Goal: Information Seeking & Learning: Learn about a topic

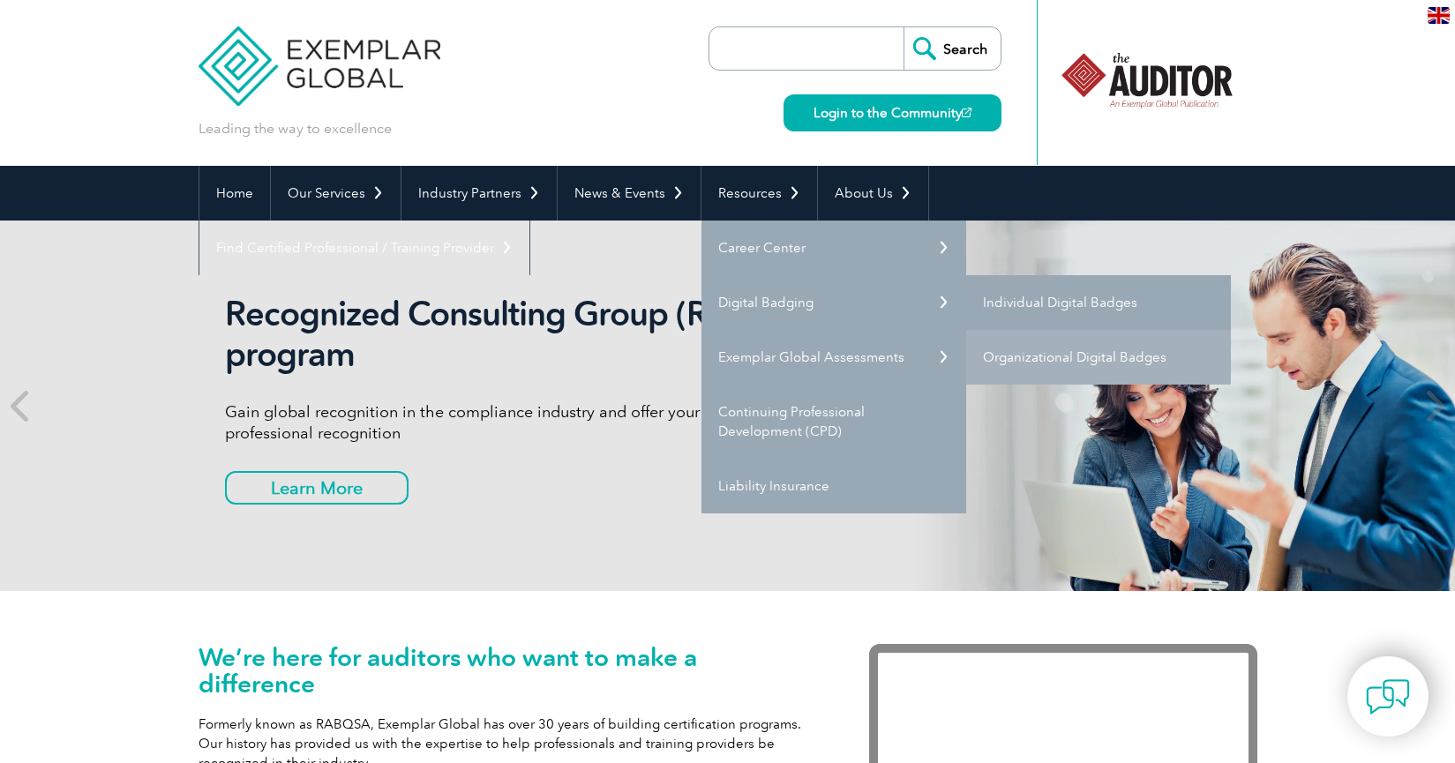
click at [1035, 301] on link "Individual Digital Badges" at bounding box center [1098, 302] width 265 height 55
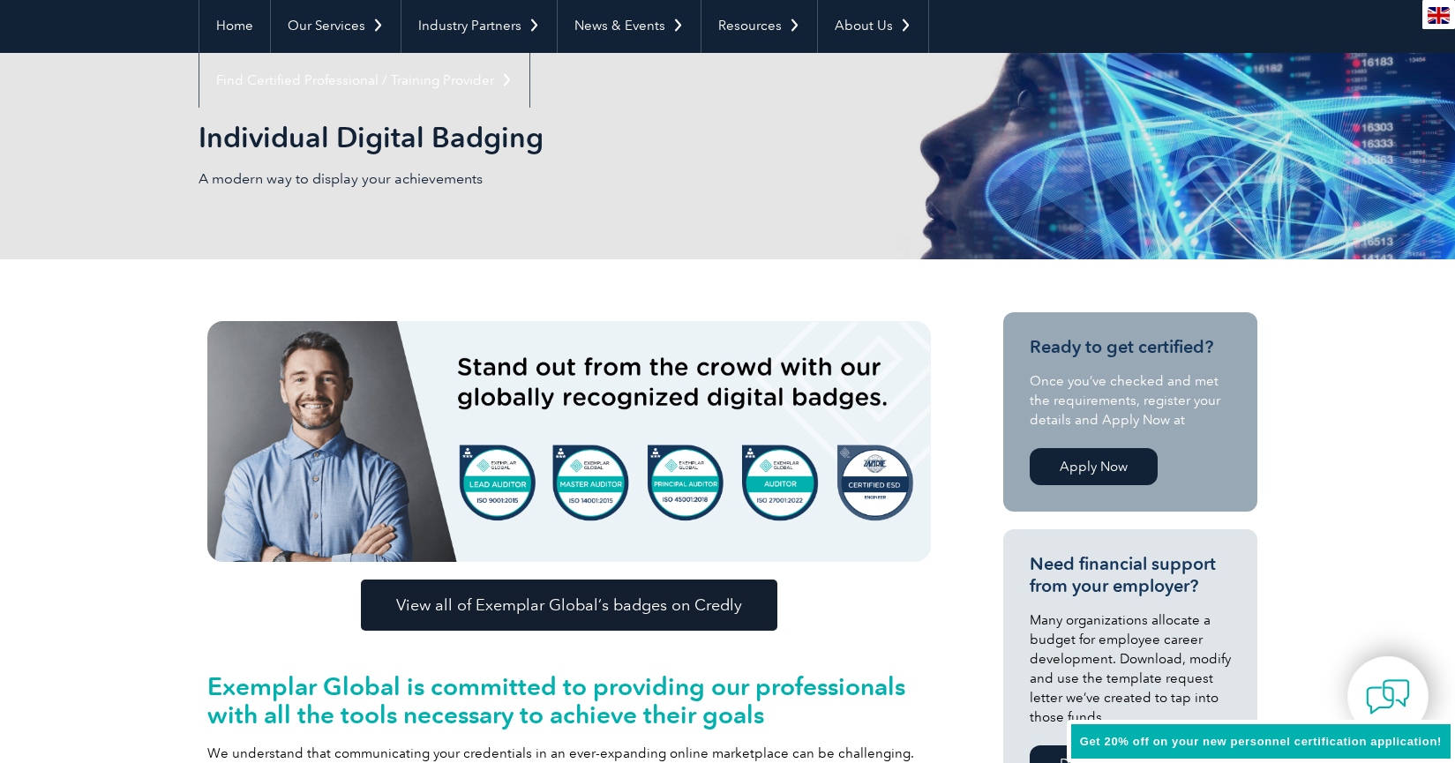
scroll to position [212, 0]
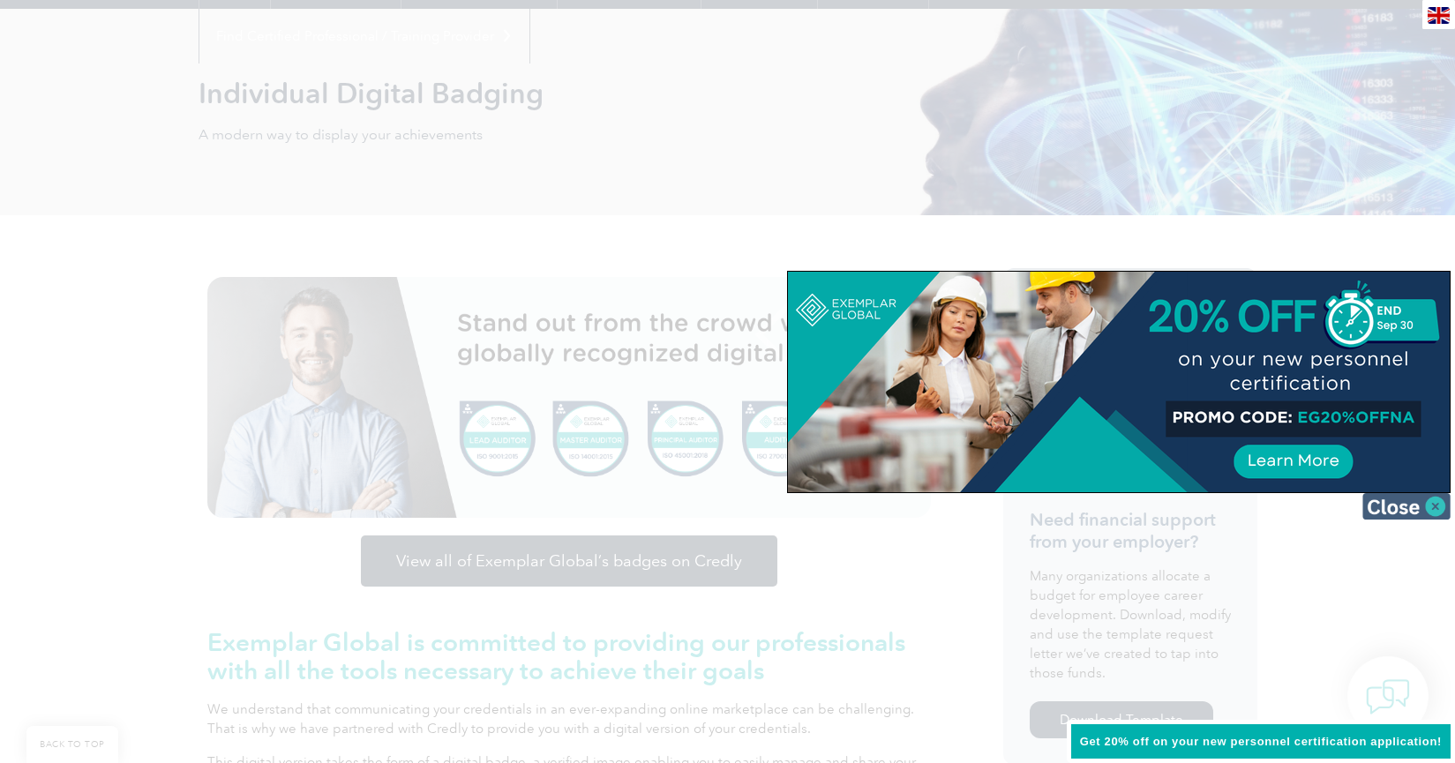
click at [1435, 502] on img at bounding box center [1407, 506] width 88 height 26
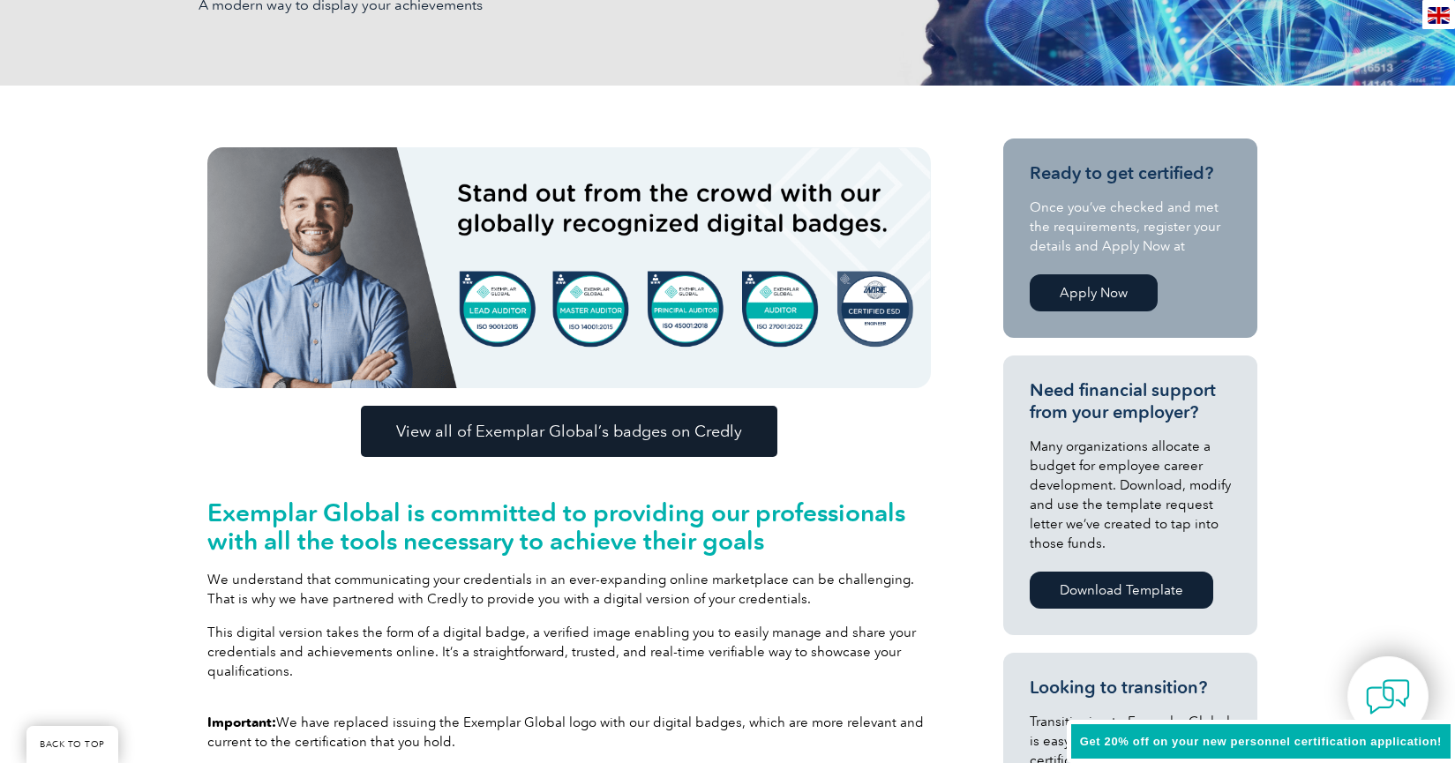
scroll to position [318, 0]
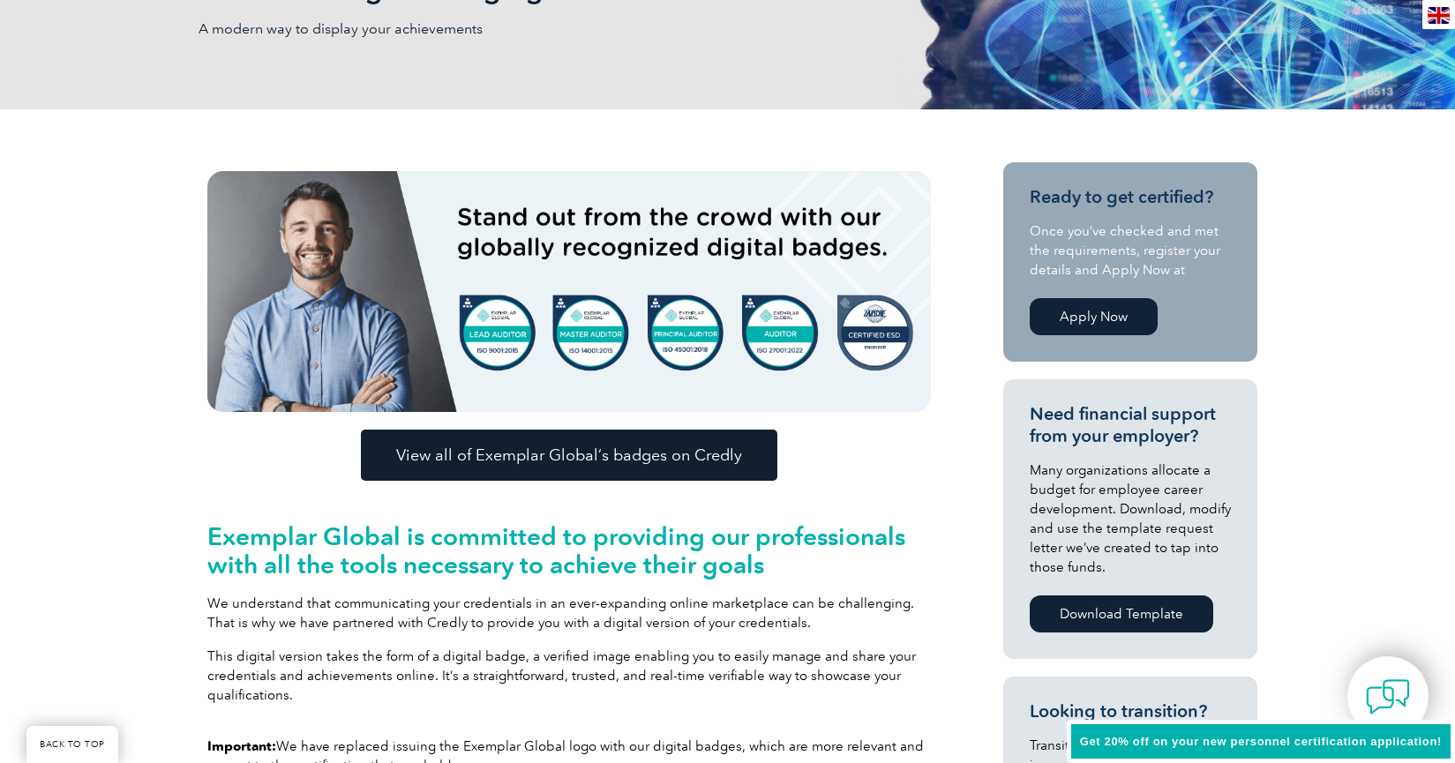
click at [819, 378] on img at bounding box center [569, 291] width 724 height 241
click at [784, 327] on img at bounding box center [569, 291] width 724 height 241
click at [771, 320] on img at bounding box center [569, 291] width 724 height 241
click at [593, 463] on span "View all of Exemplar Global’s badges on Credly" at bounding box center [569, 455] width 346 height 16
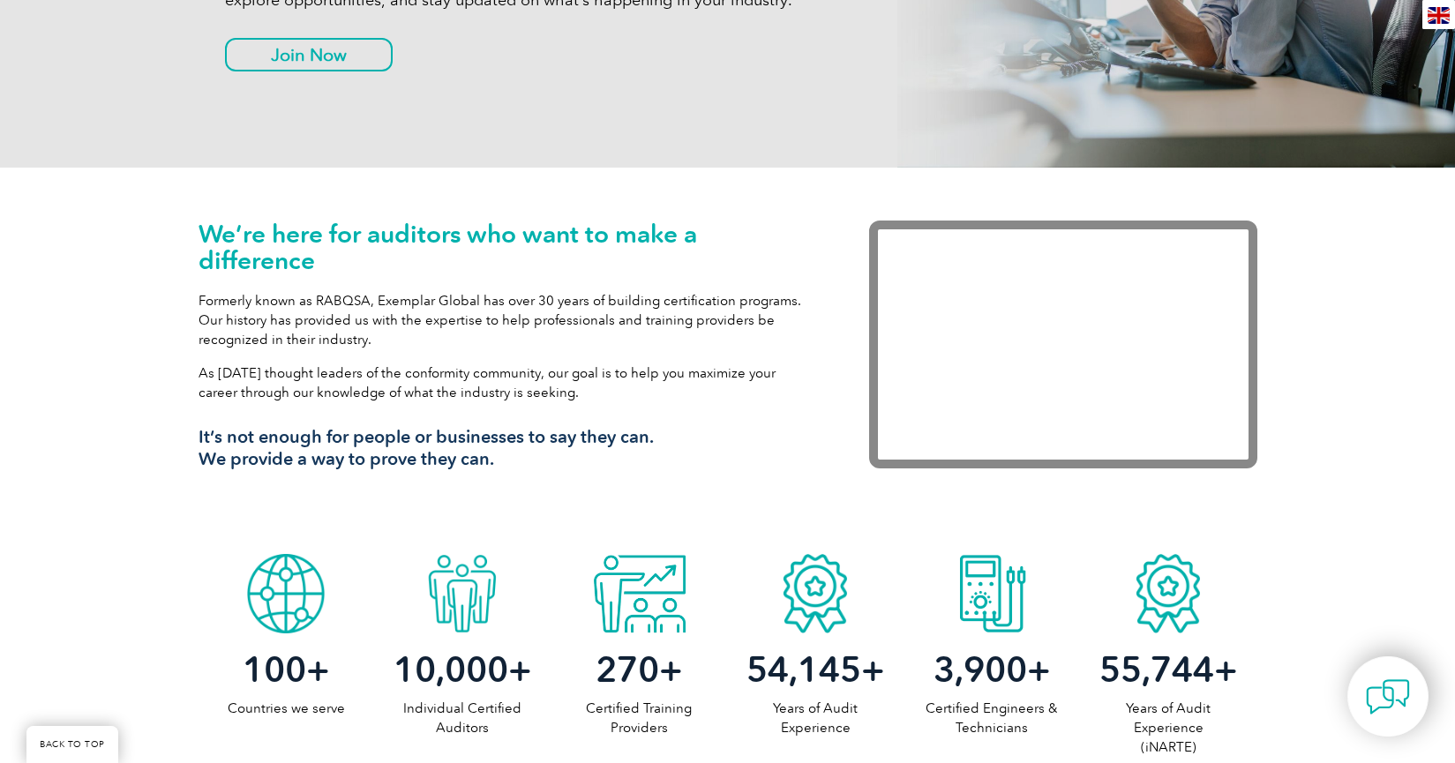
scroll to position [953, 0]
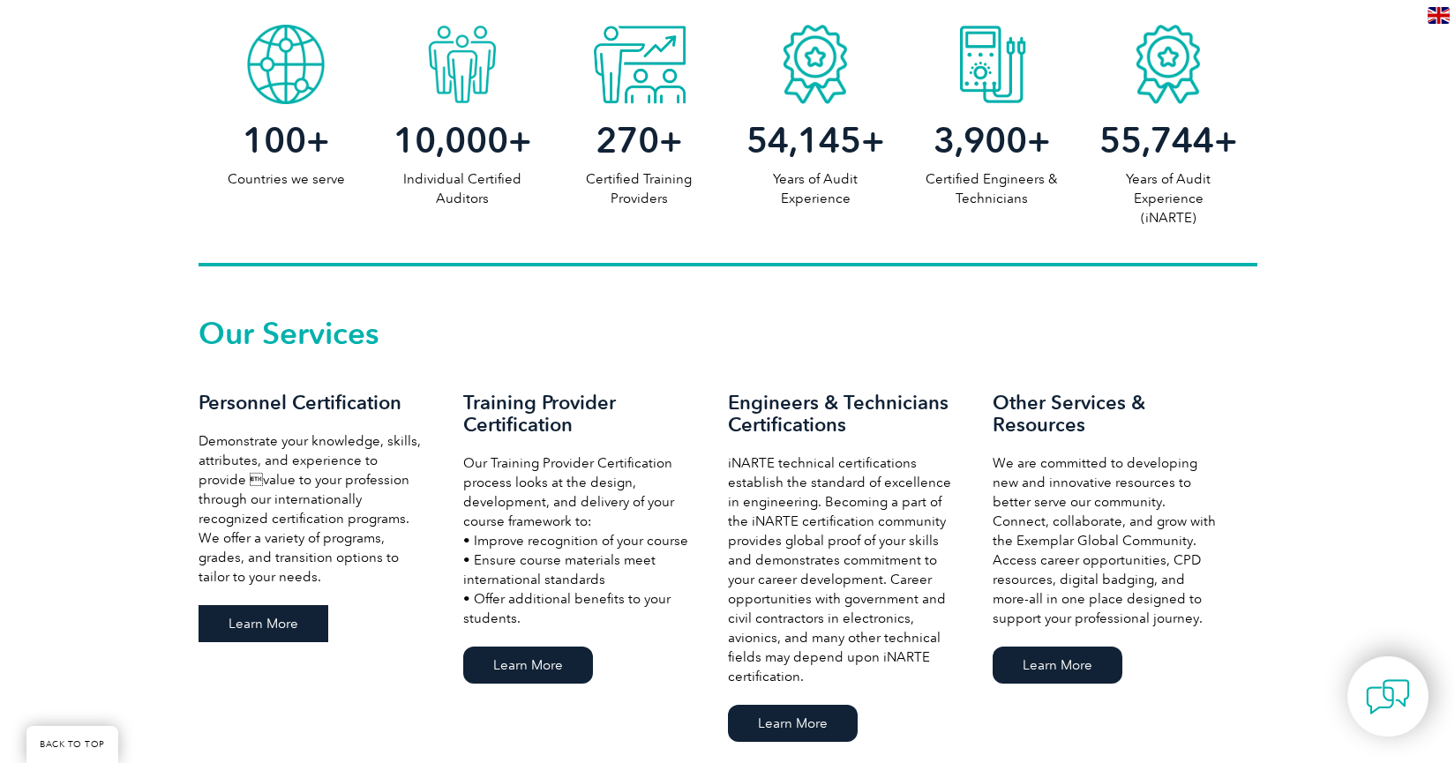
click at [282, 626] on link "Learn More" at bounding box center [264, 623] width 130 height 37
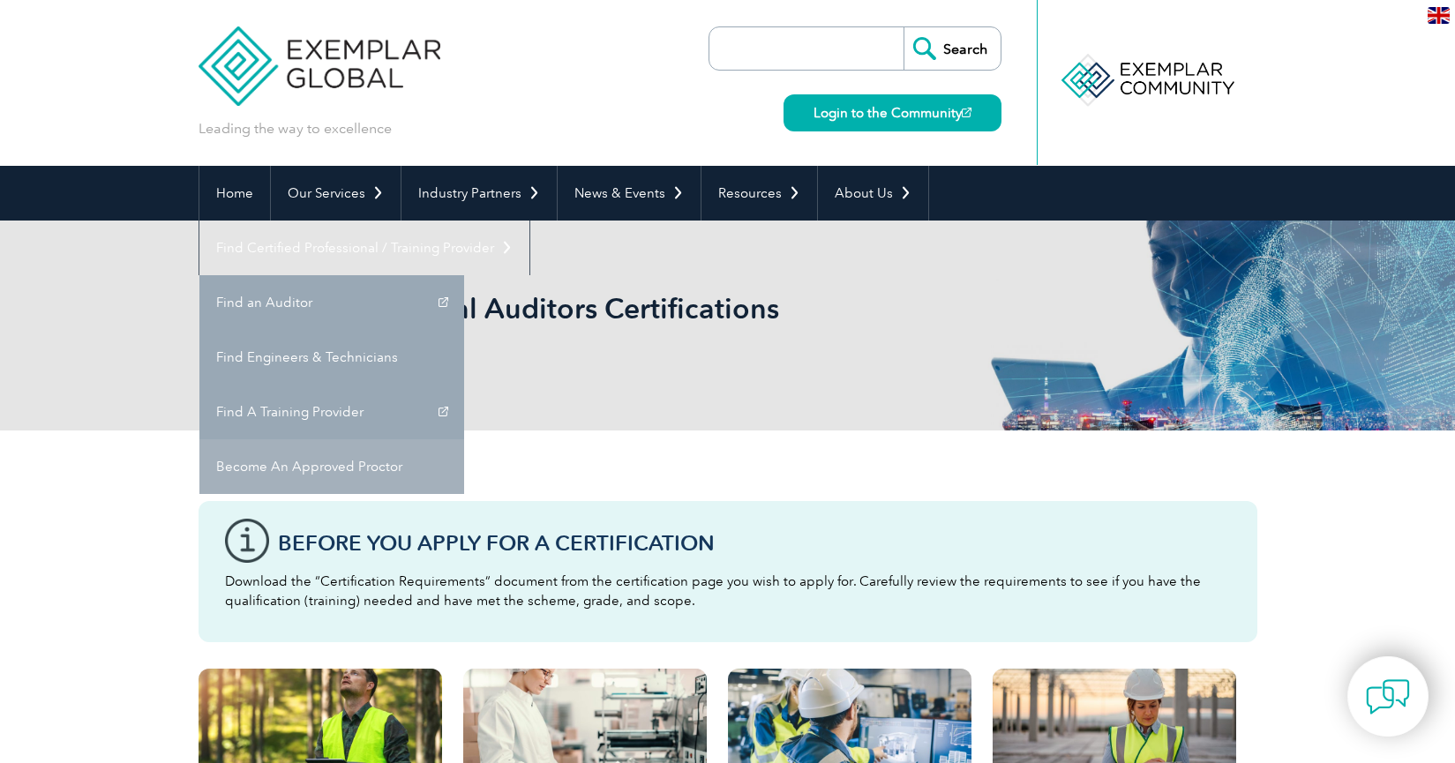
click at [464, 440] on link "Become An Approved Proctor" at bounding box center [331, 467] width 265 height 55
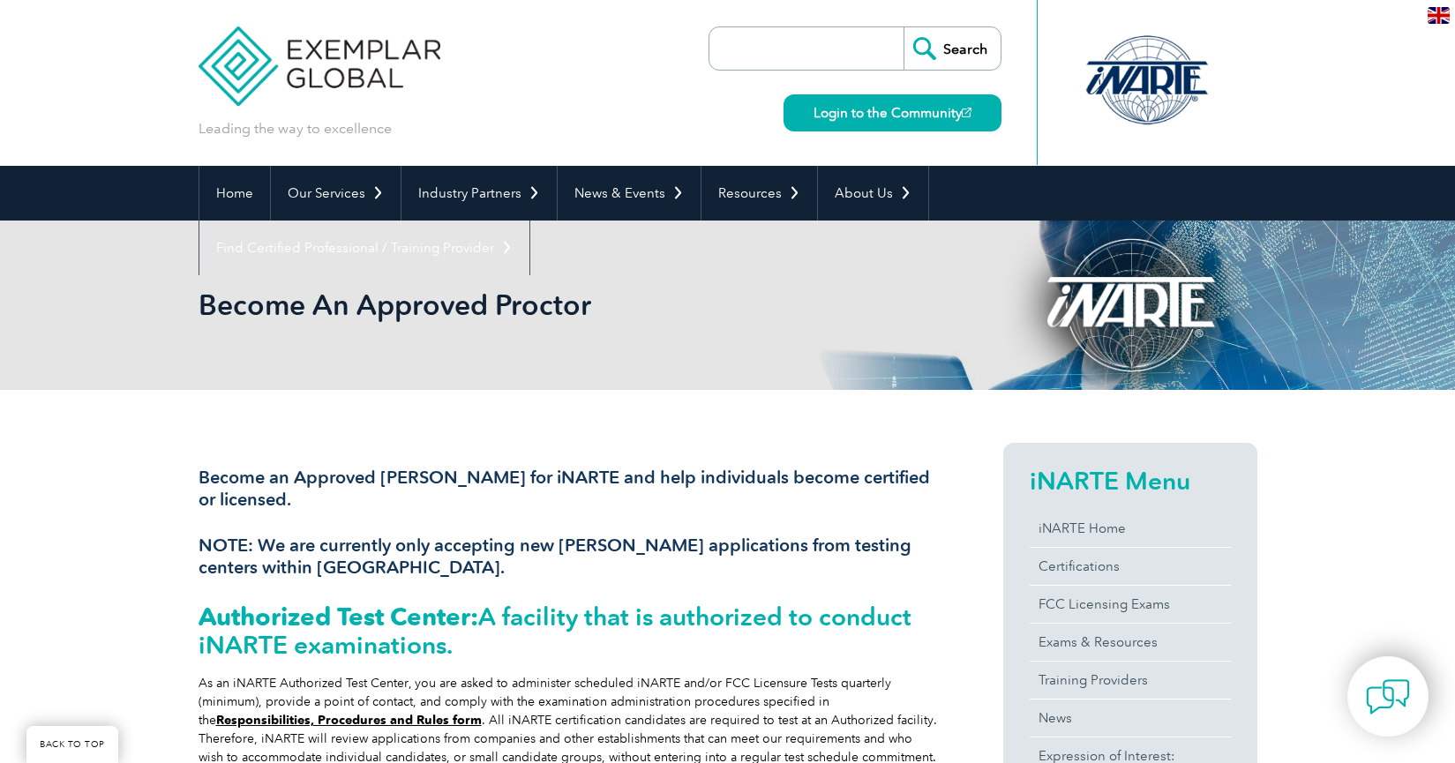
scroll to position [212, 0]
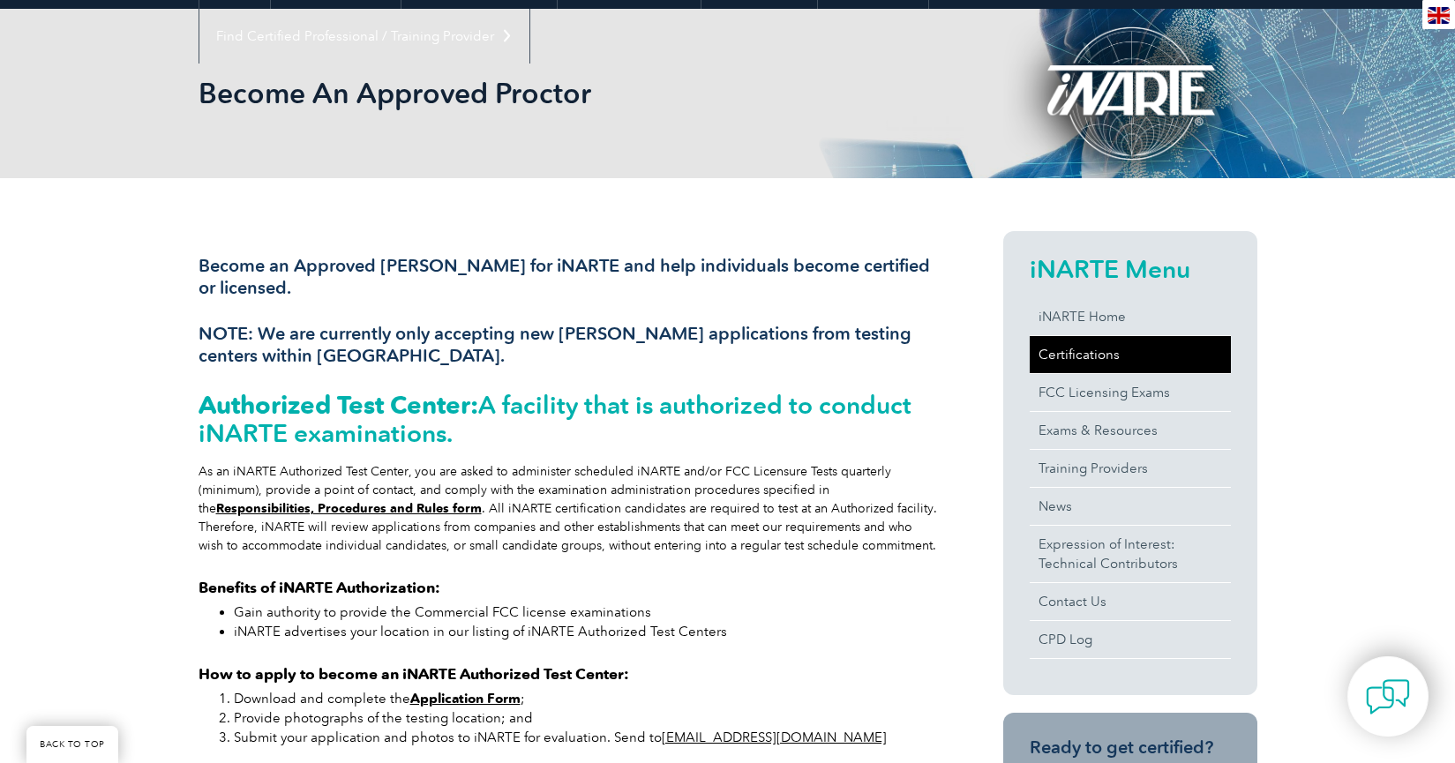
click at [1084, 357] on link "Certifications" at bounding box center [1130, 354] width 201 height 37
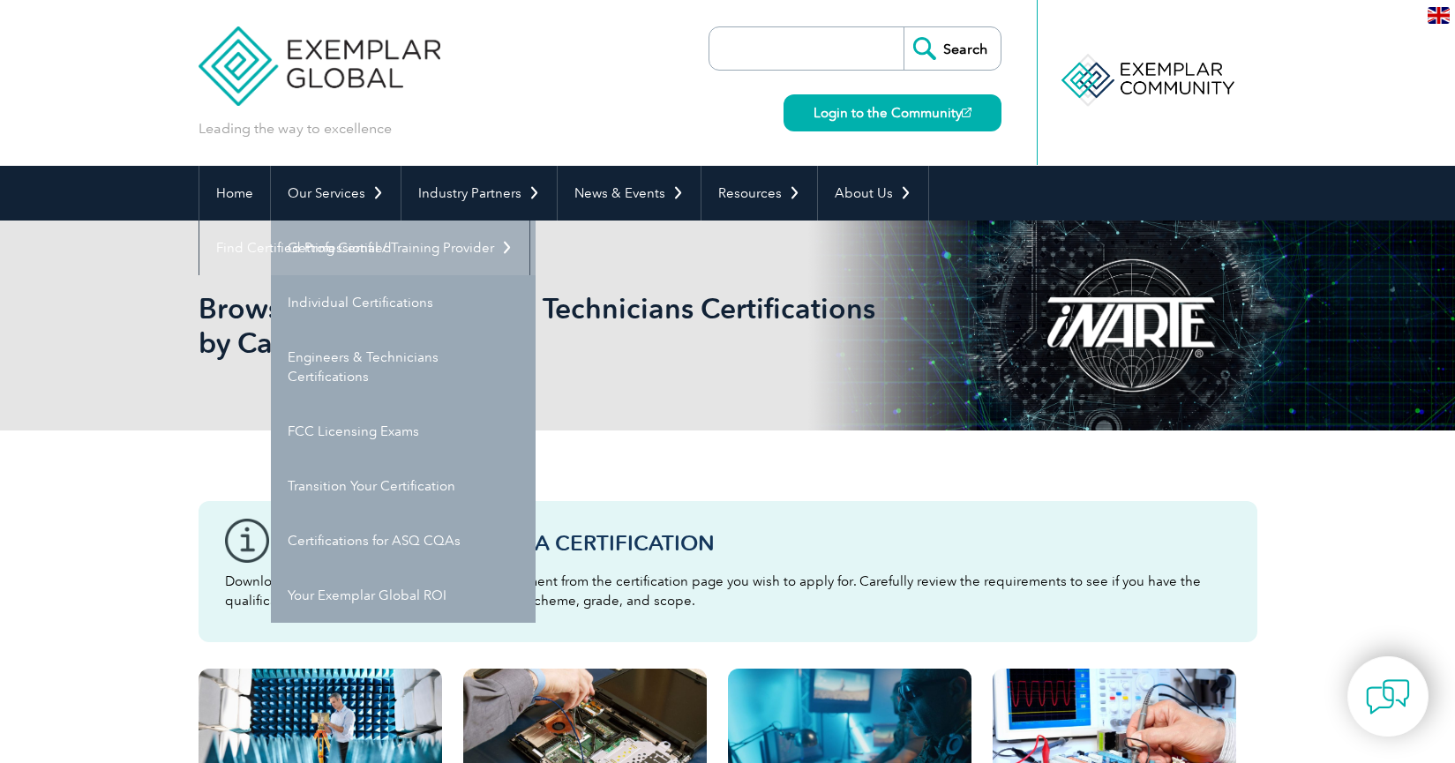
click at [335, 247] on link "Getting Certified" at bounding box center [403, 248] width 265 height 55
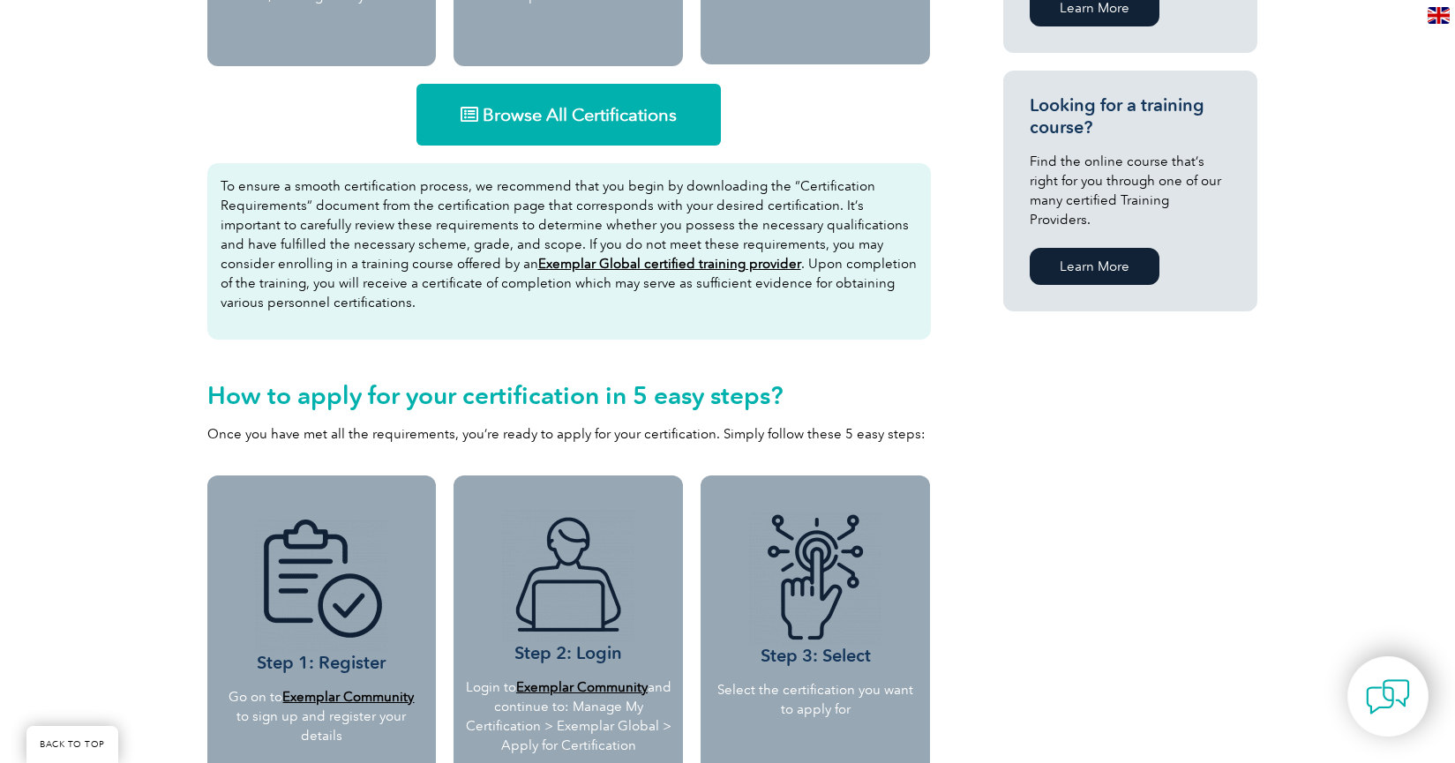
scroll to position [1165, 0]
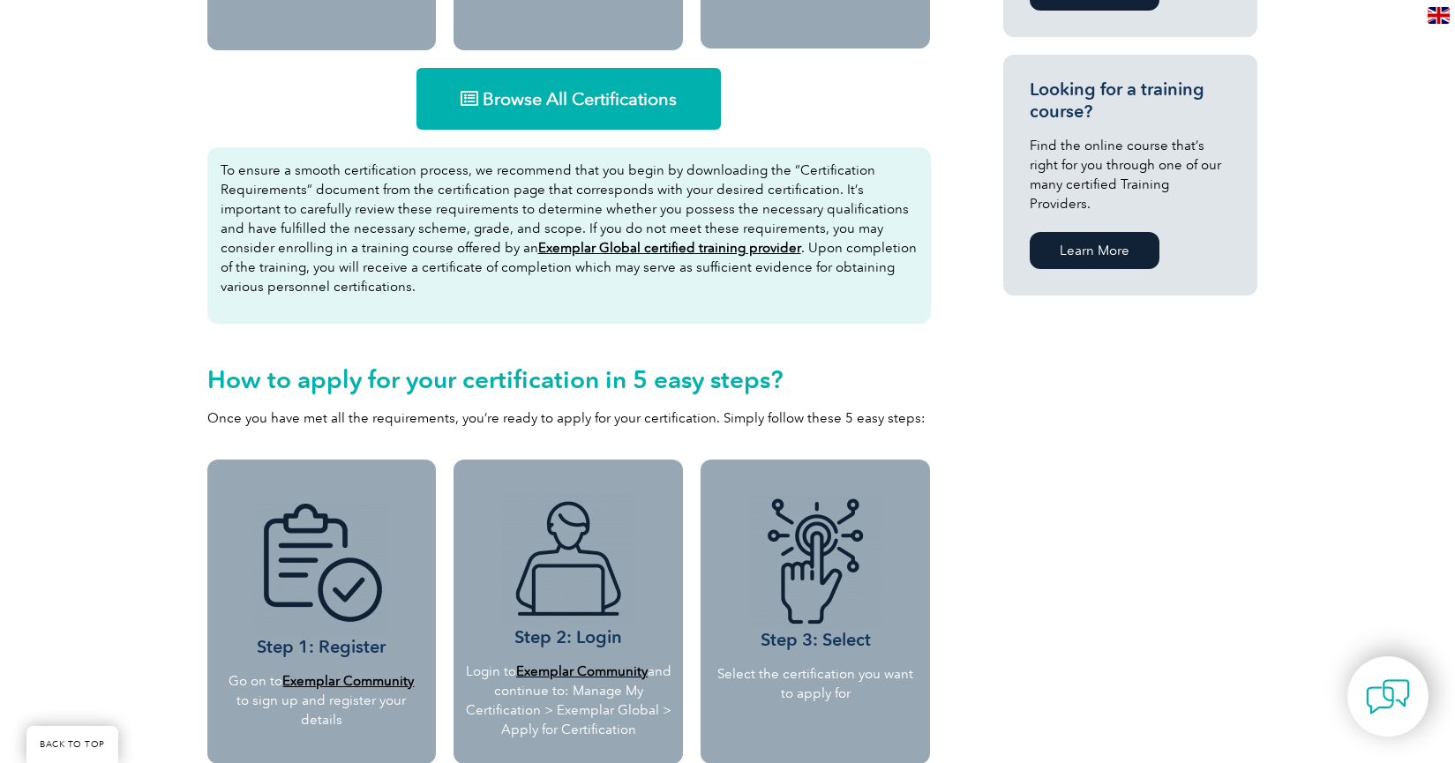
click at [564, 103] on span "Browse All Certifications" at bounding box center [580, 99] width 194 height 18
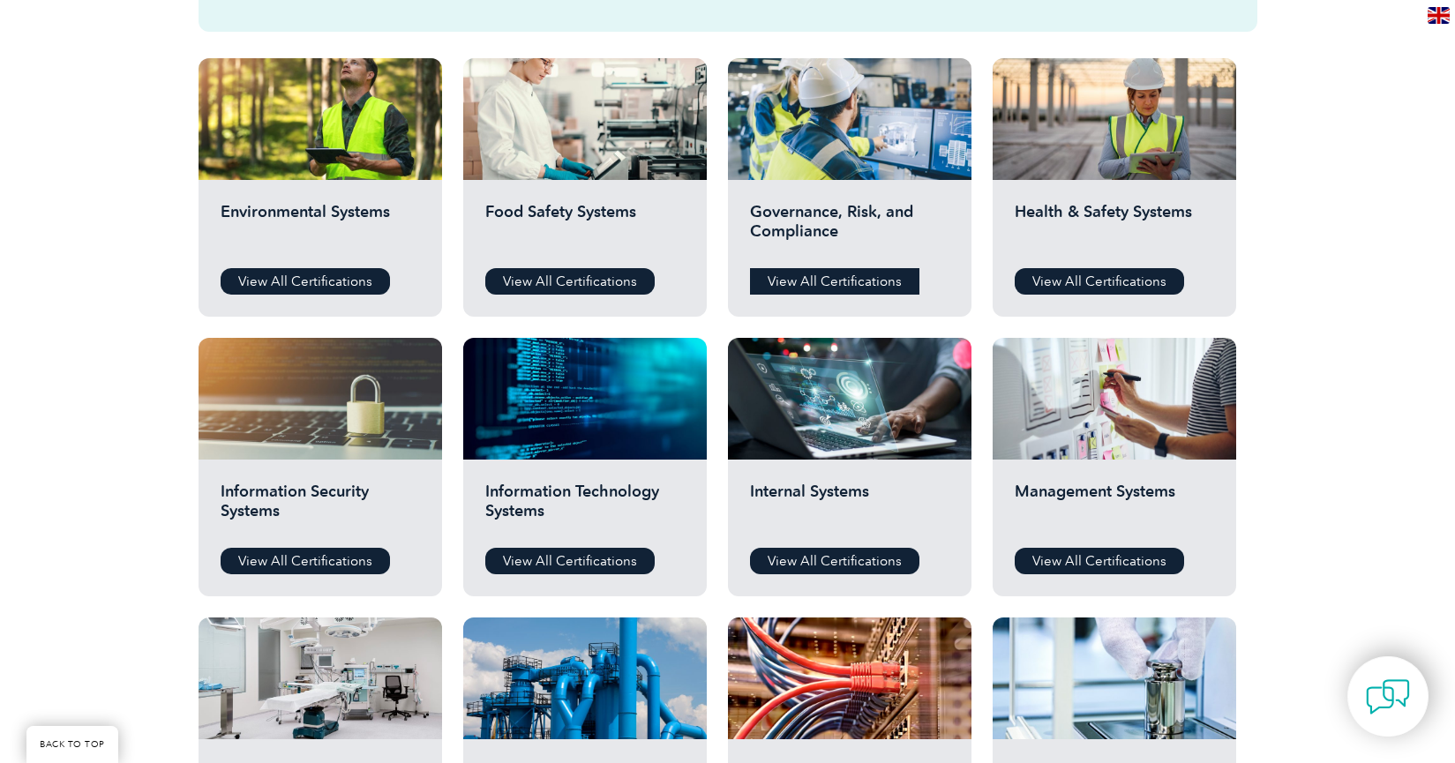
scroll to position [635, 0]
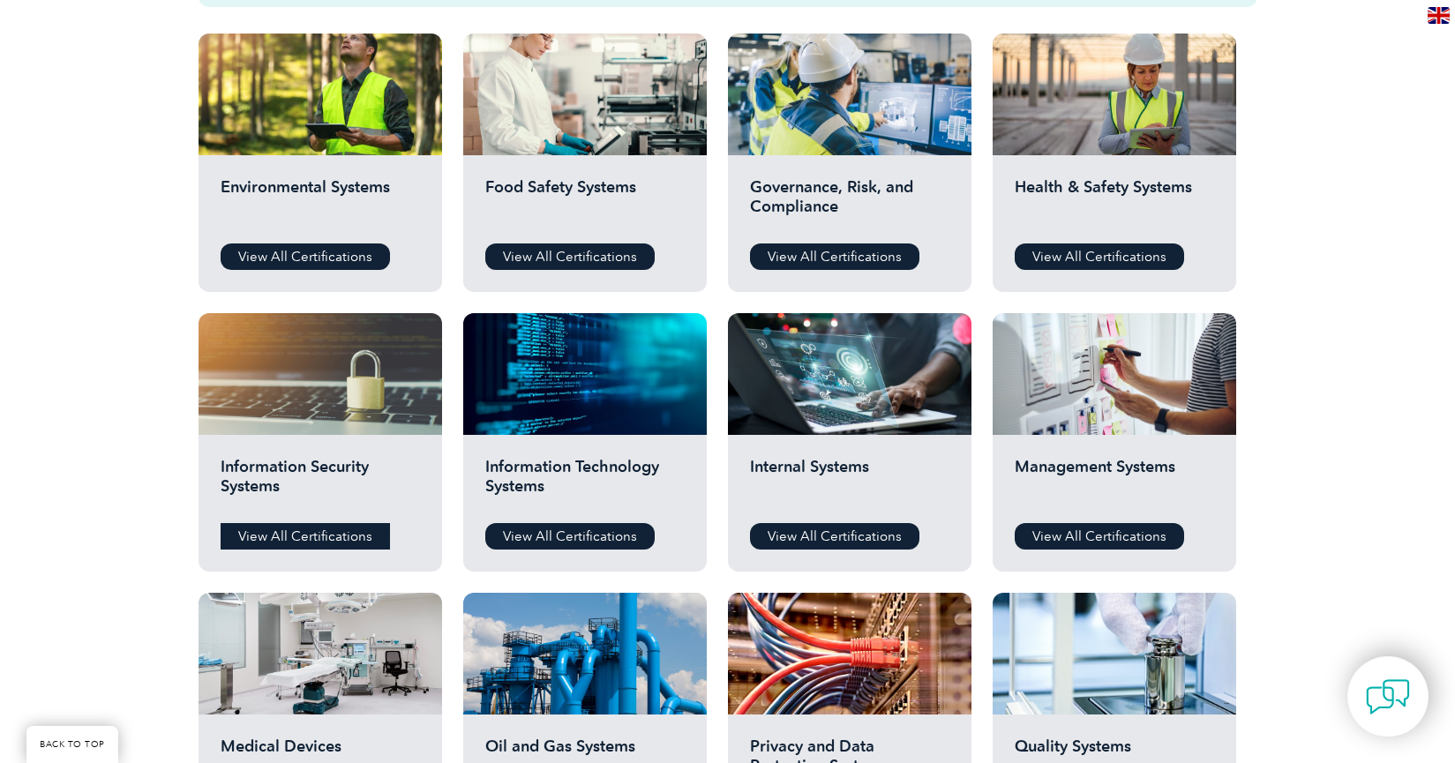
click at [323, 533] on link "View All Certifications" at bounding box center [305, 536] width 169 height 26
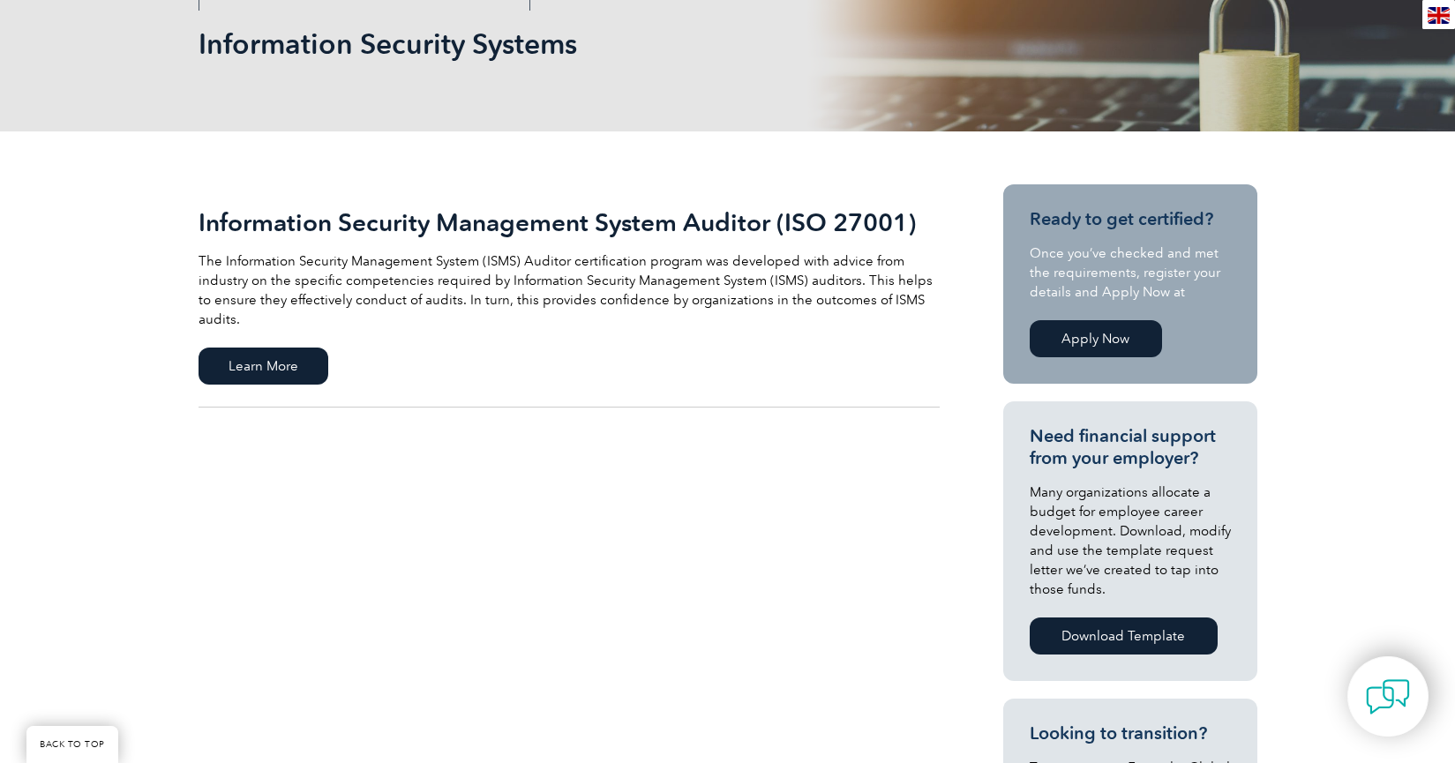
scroll to position [318, 0]
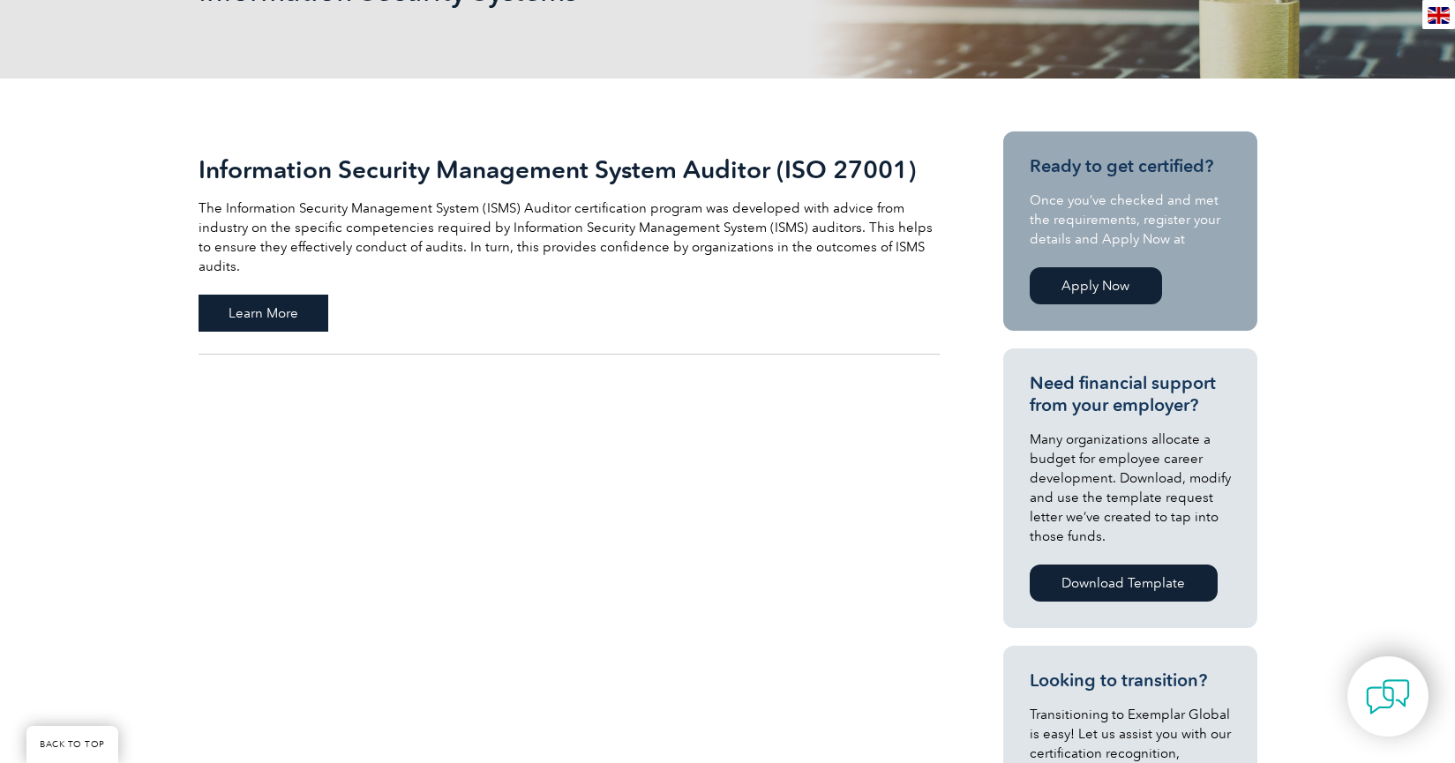
click at [265, 297] on span "Learn More" at bounding box center [264, 313] width 130 height 37
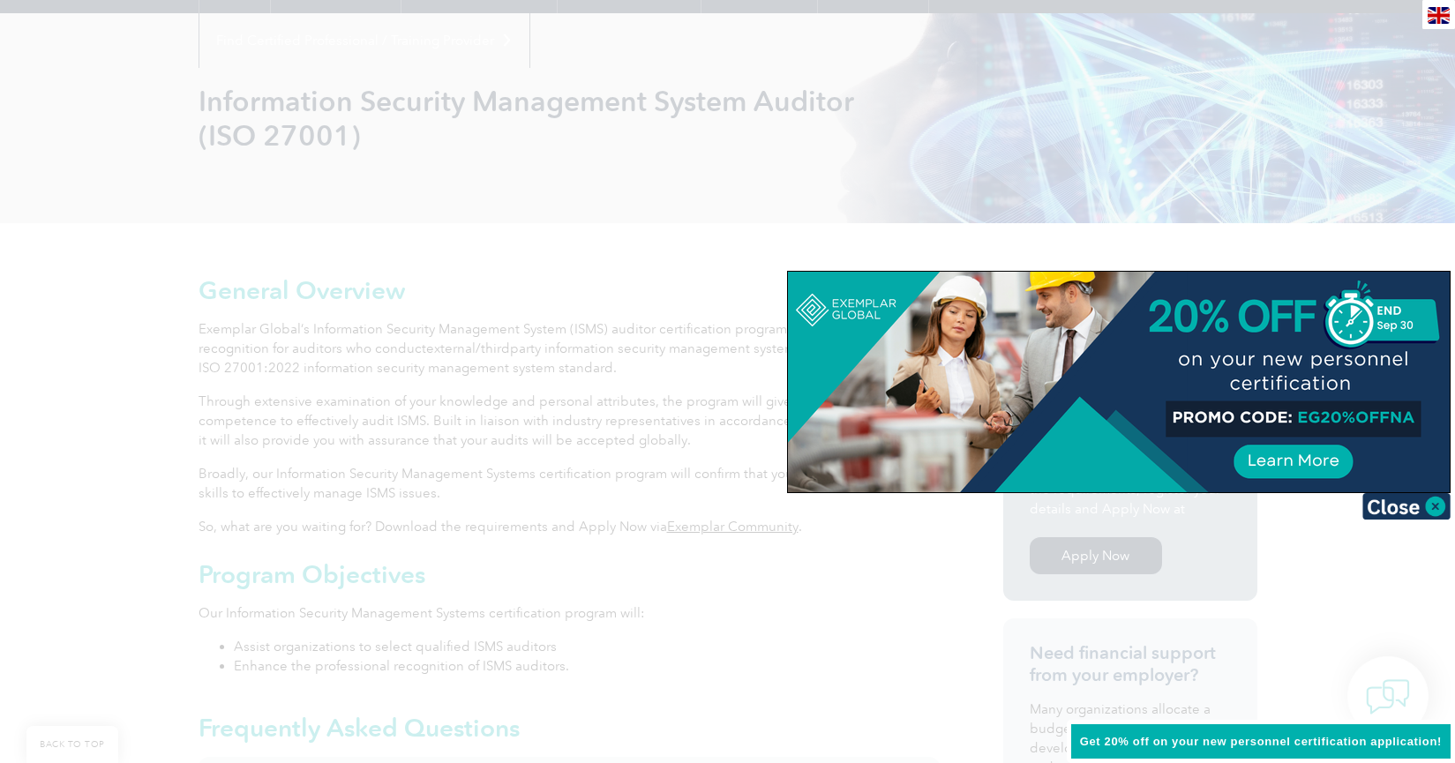
scroll to position [212, 0]
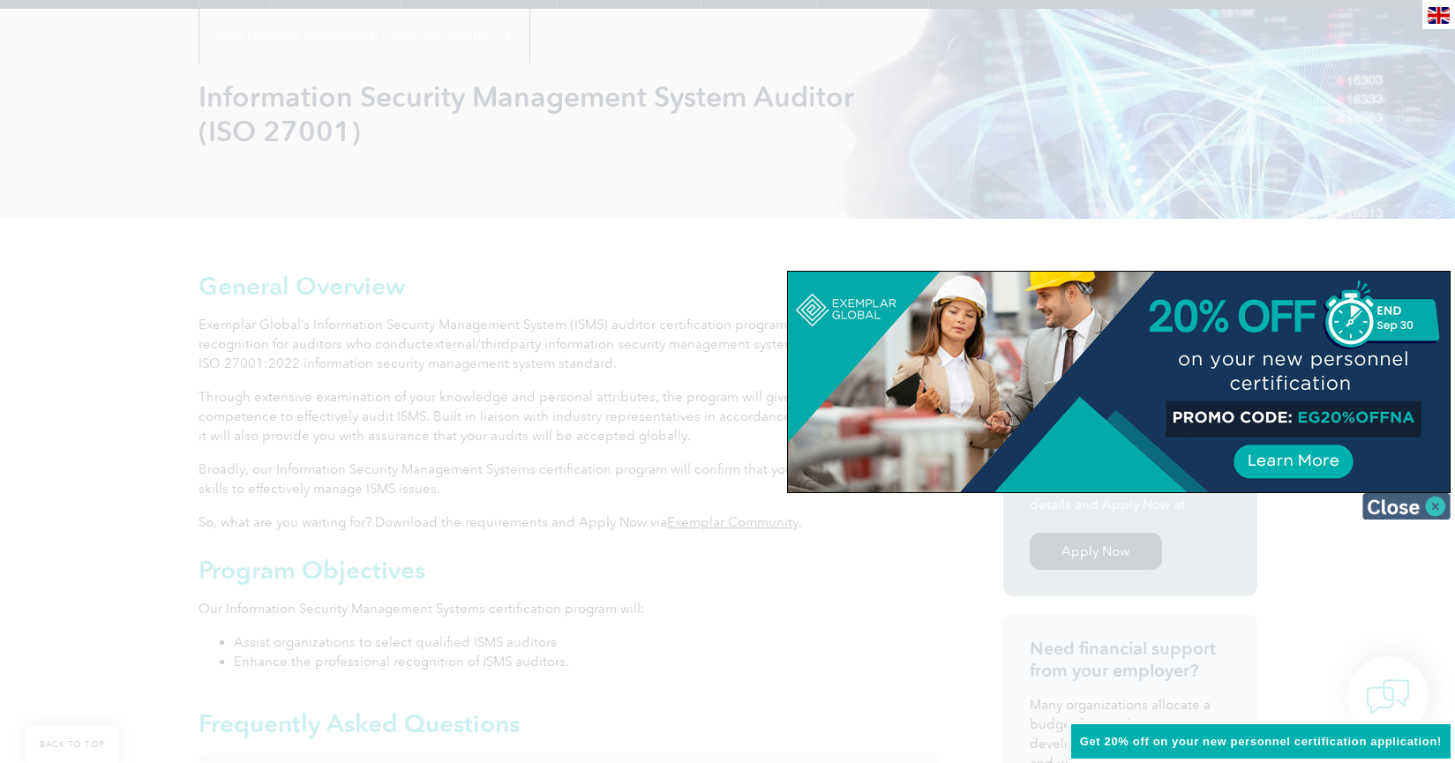
click at [1432, 500] on img at bounding box center [1407, 506] width 88 height 26
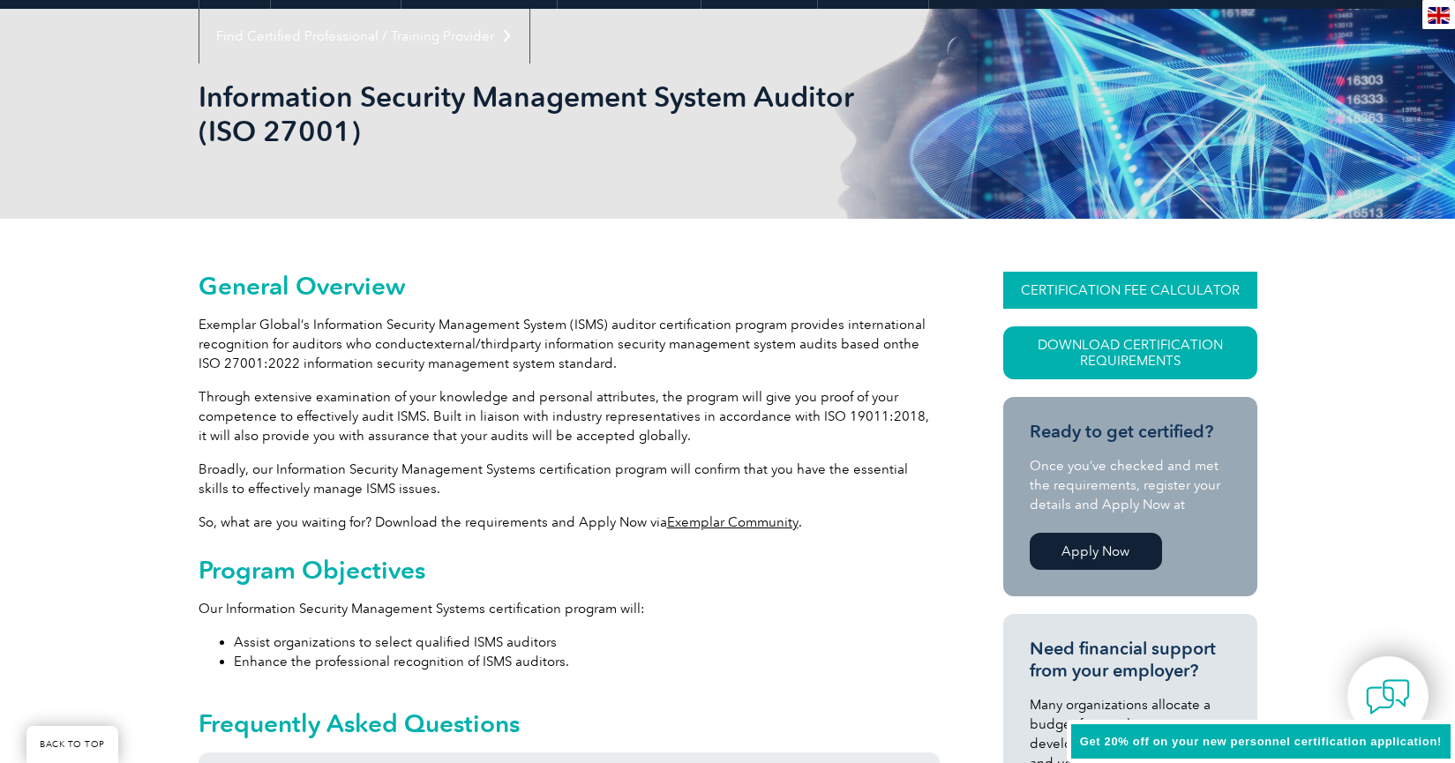
click at [1142, 293] on link "CERTIFICATION FEE CALCULATOR" at bounding box center [1131, 290] width 254 height 37
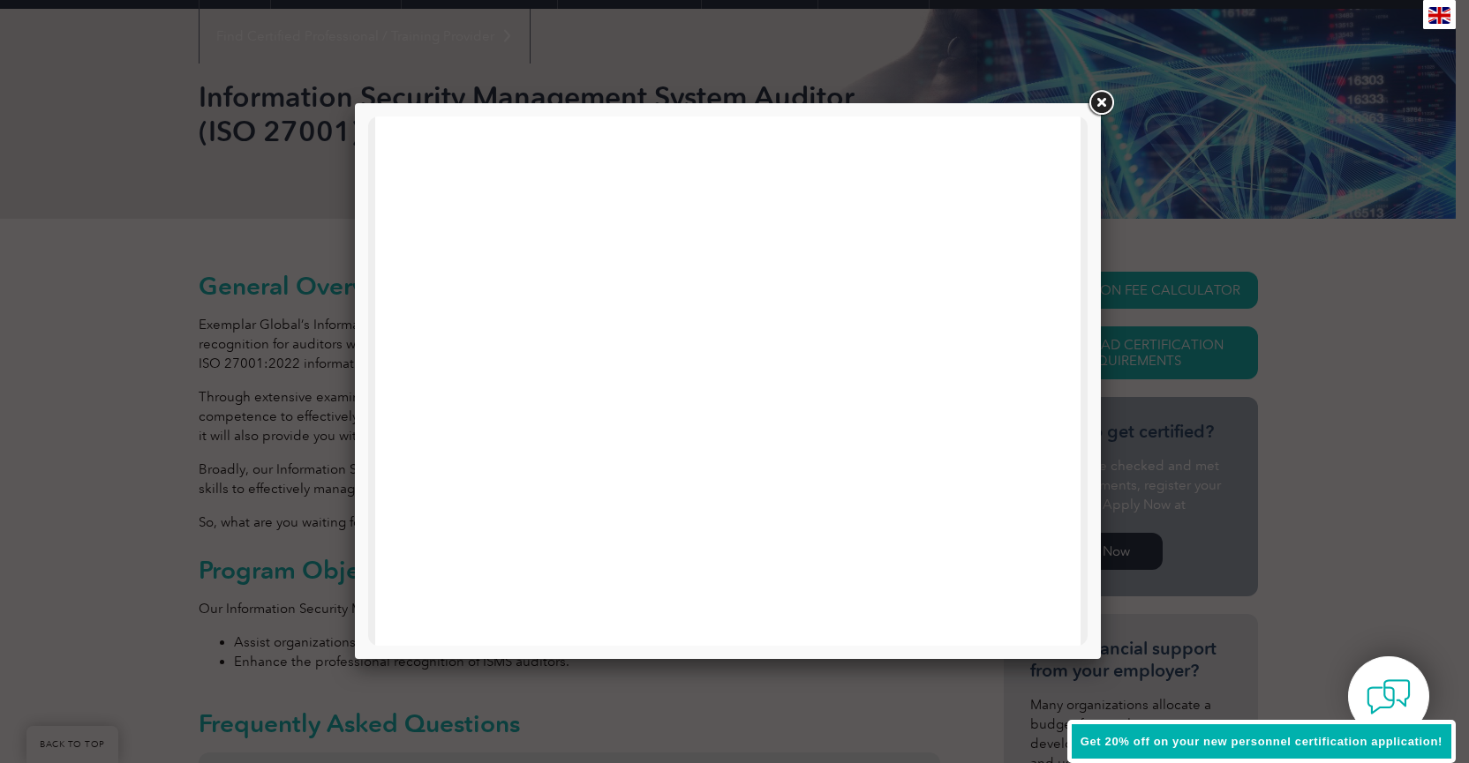
scroll to position [842, 0]
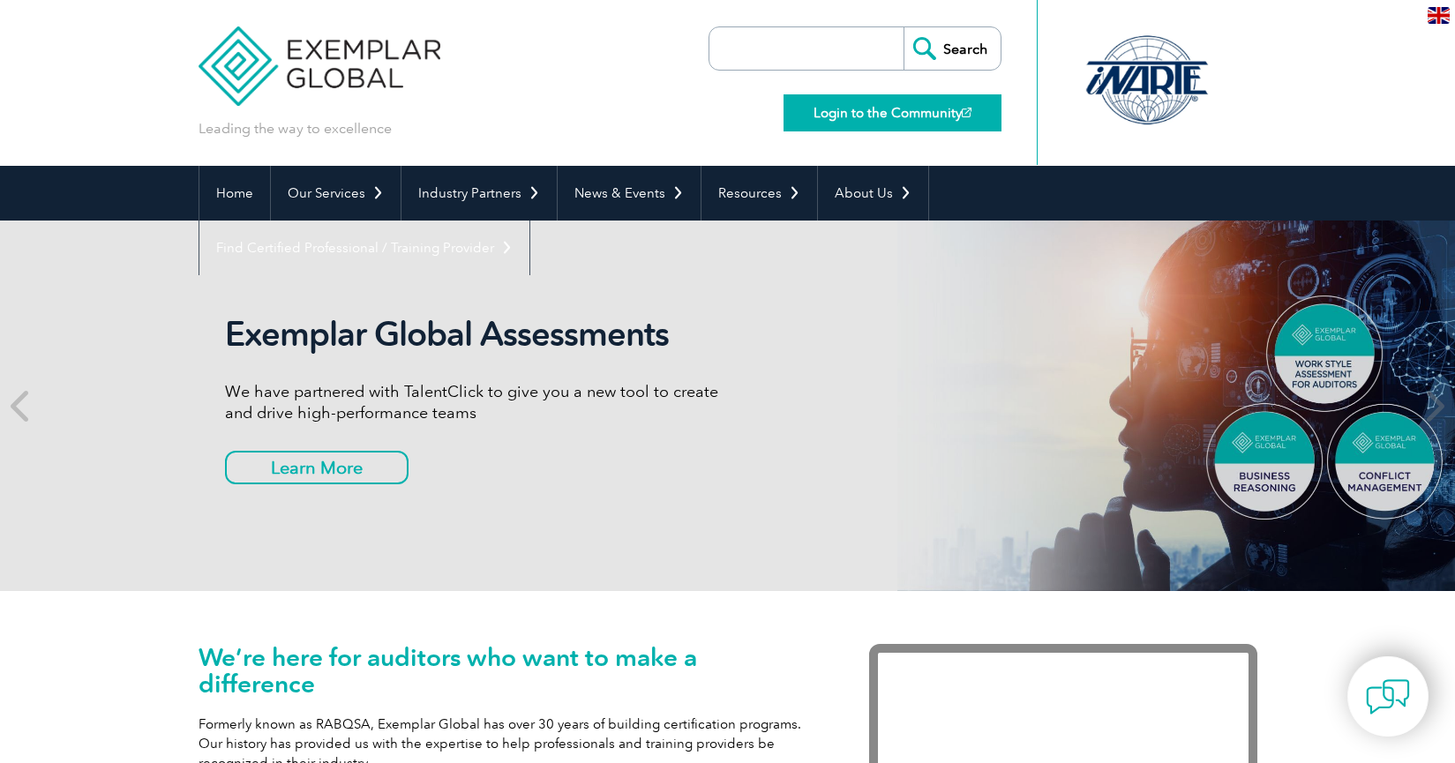
click at [949, 122] on link "Login to the Community" at bounding box center [893, 112] width 218 height 37
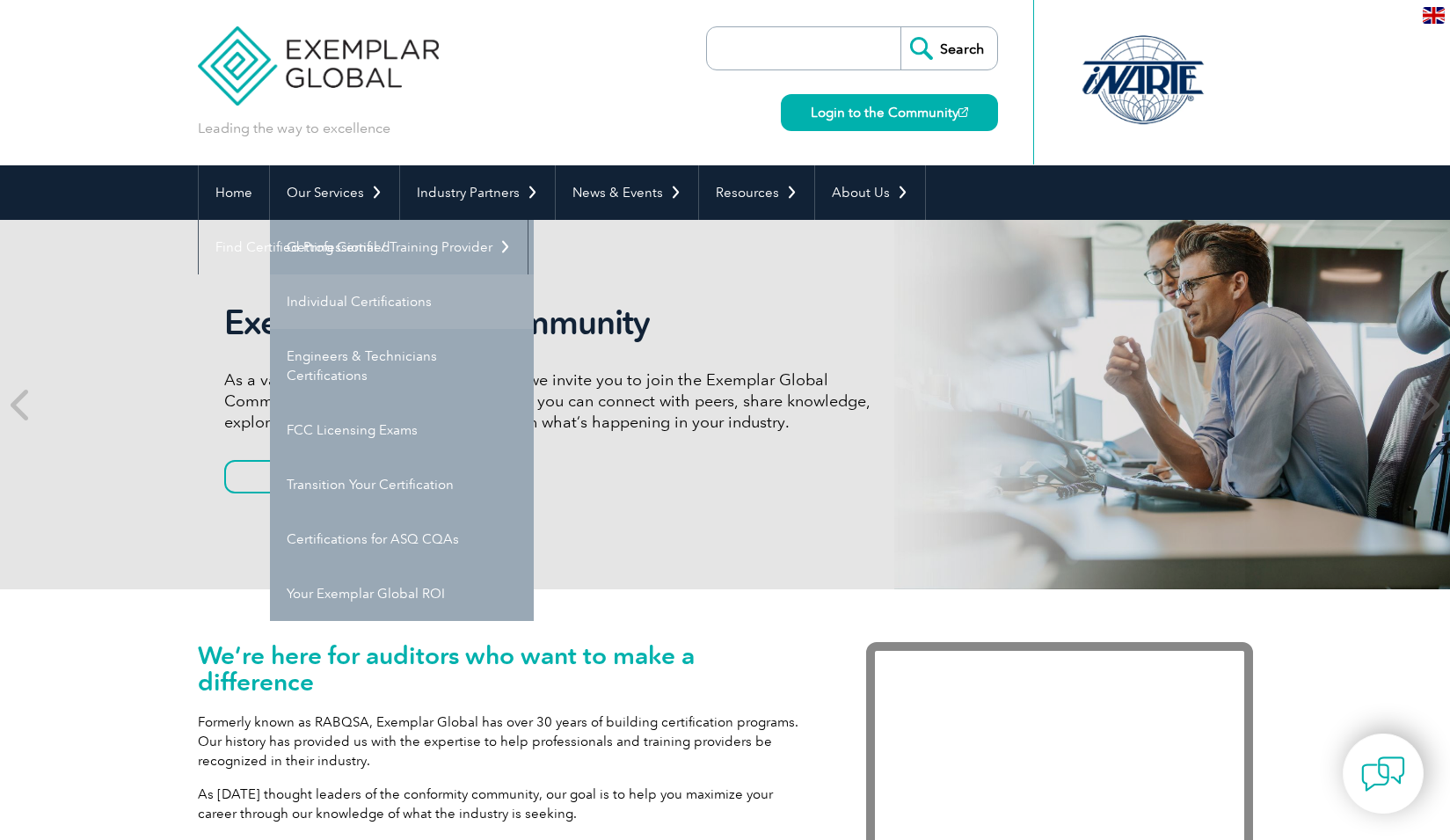
click at [374, 301] on link "Individual Certifications" at bounding box center [402, 301] width 264 height 55
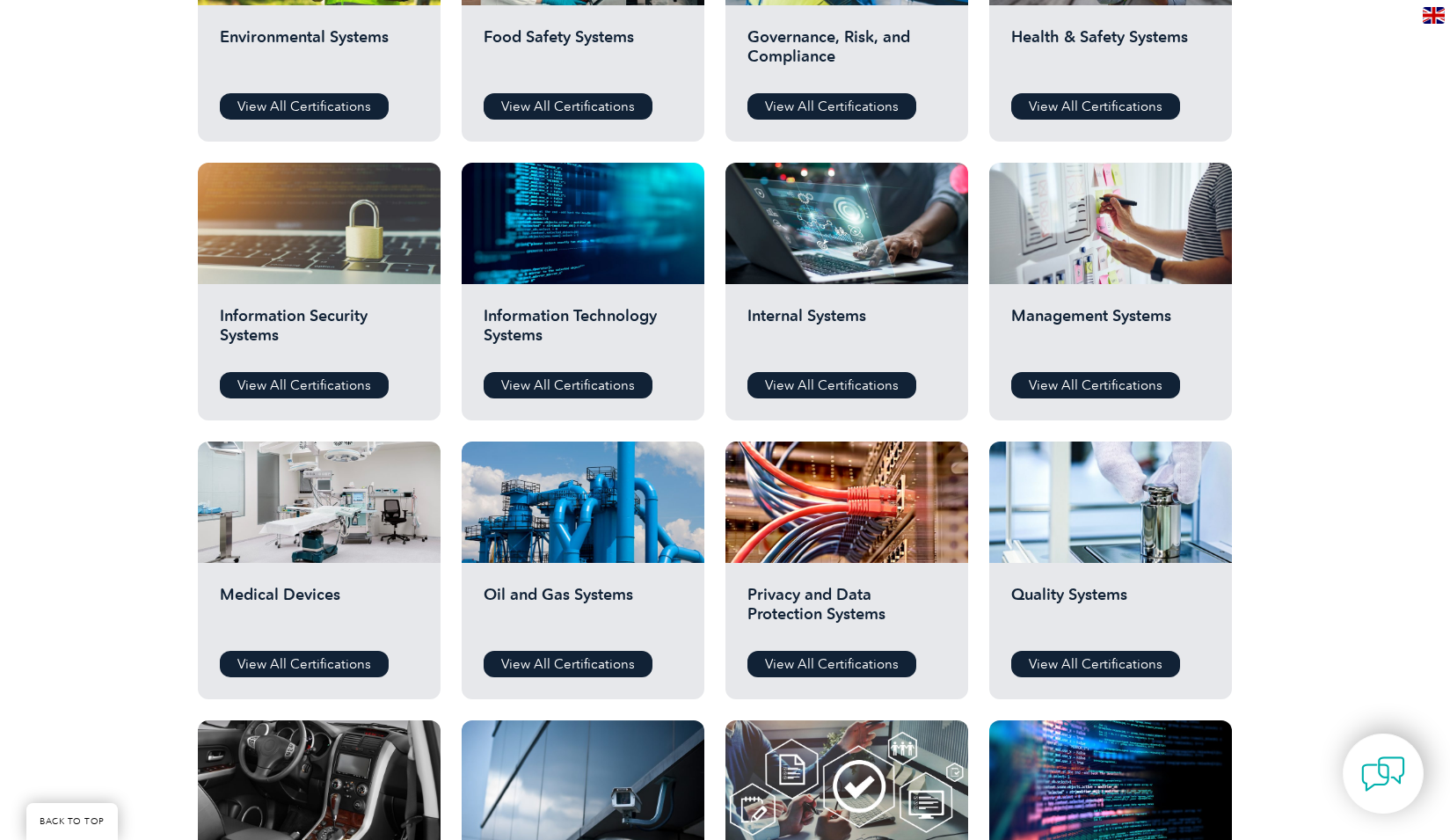
scroll to position [844, 0]
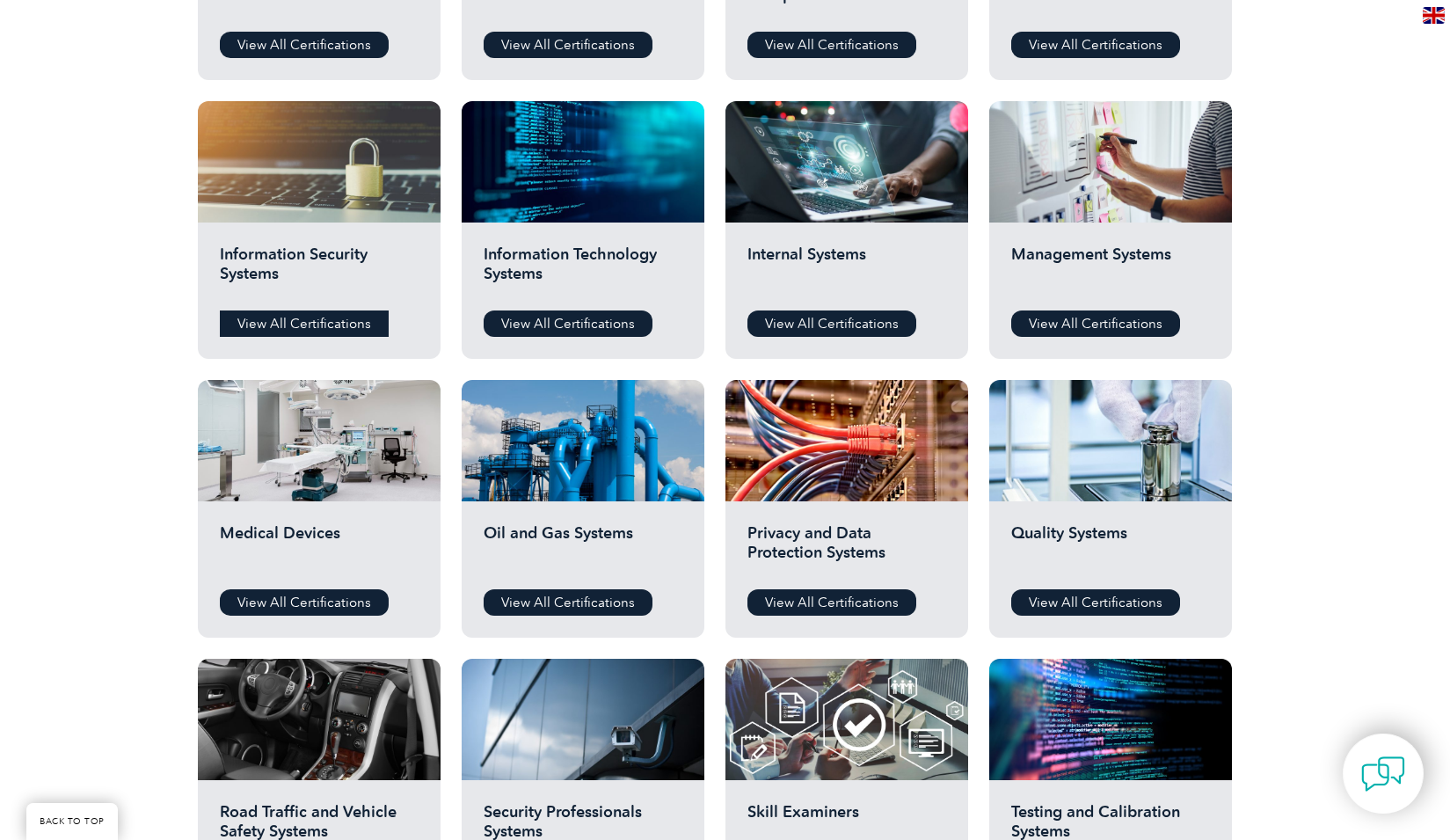
click at [295, 327] on link "View All Certifications" at bounding box center [304, 324] width 168 height 26
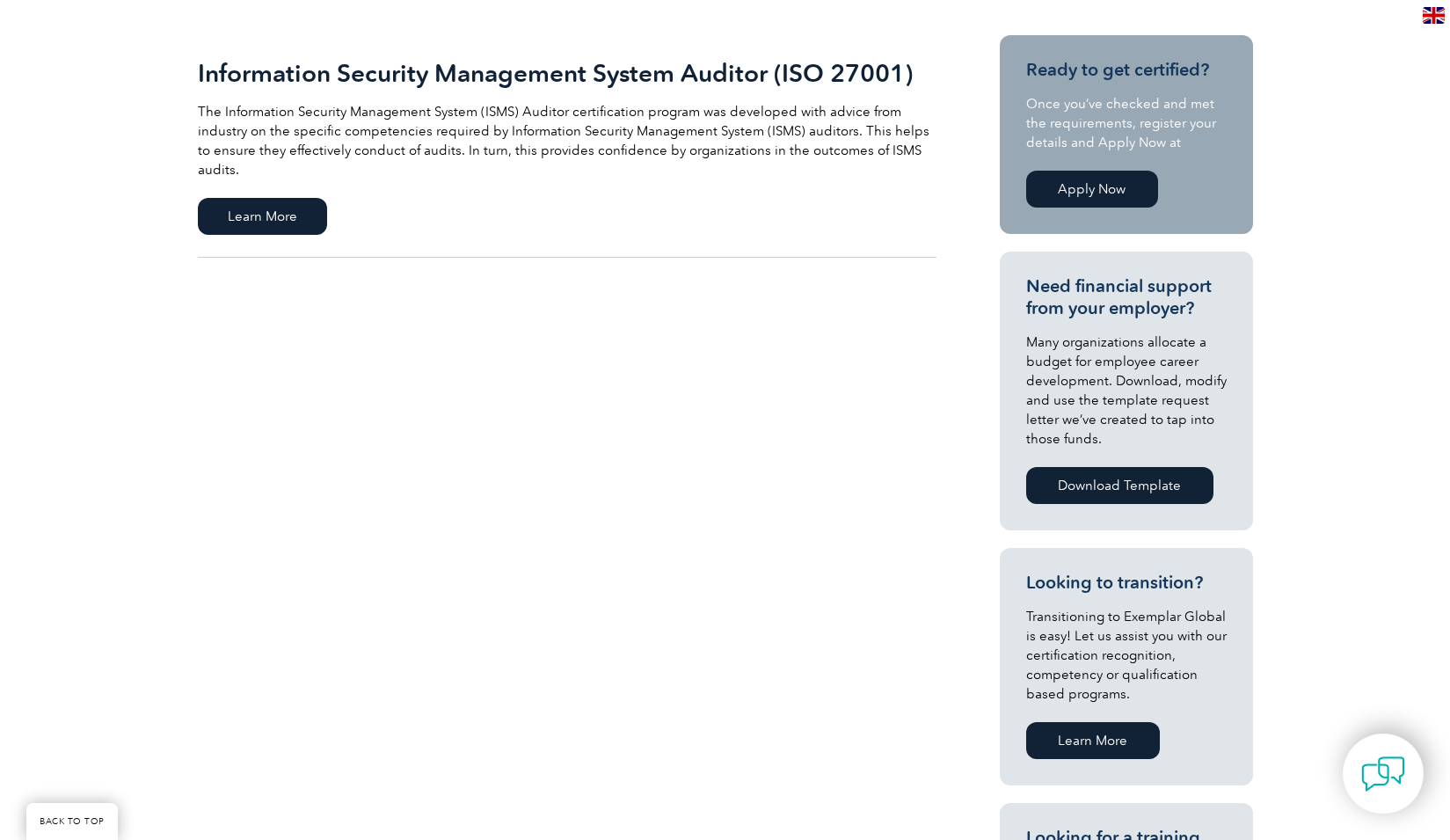
scroll to position [422, 0]
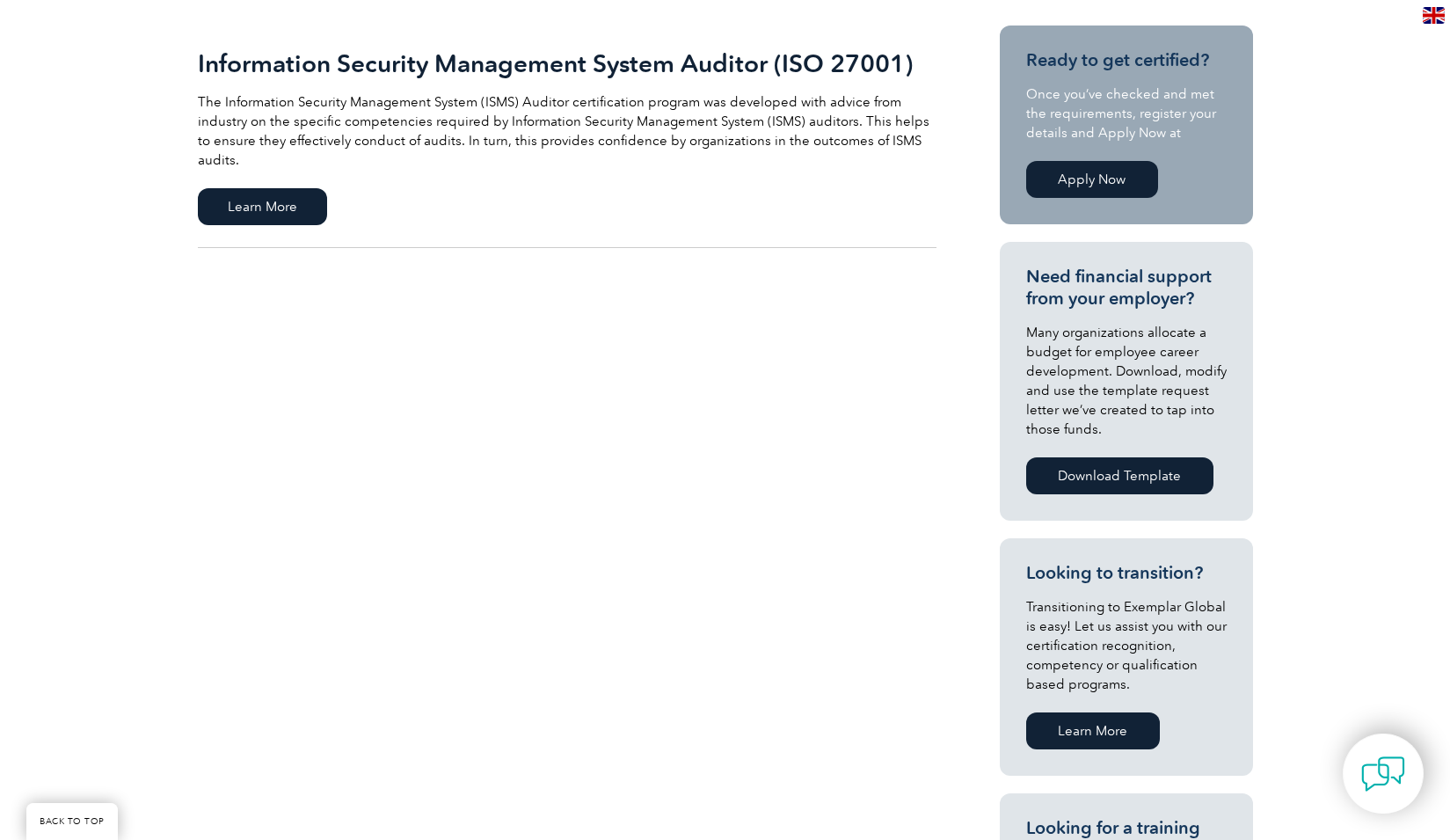
click at [1100, 178] on link "Apply Now" at bounding box center [1092, 179] width 132 height 37
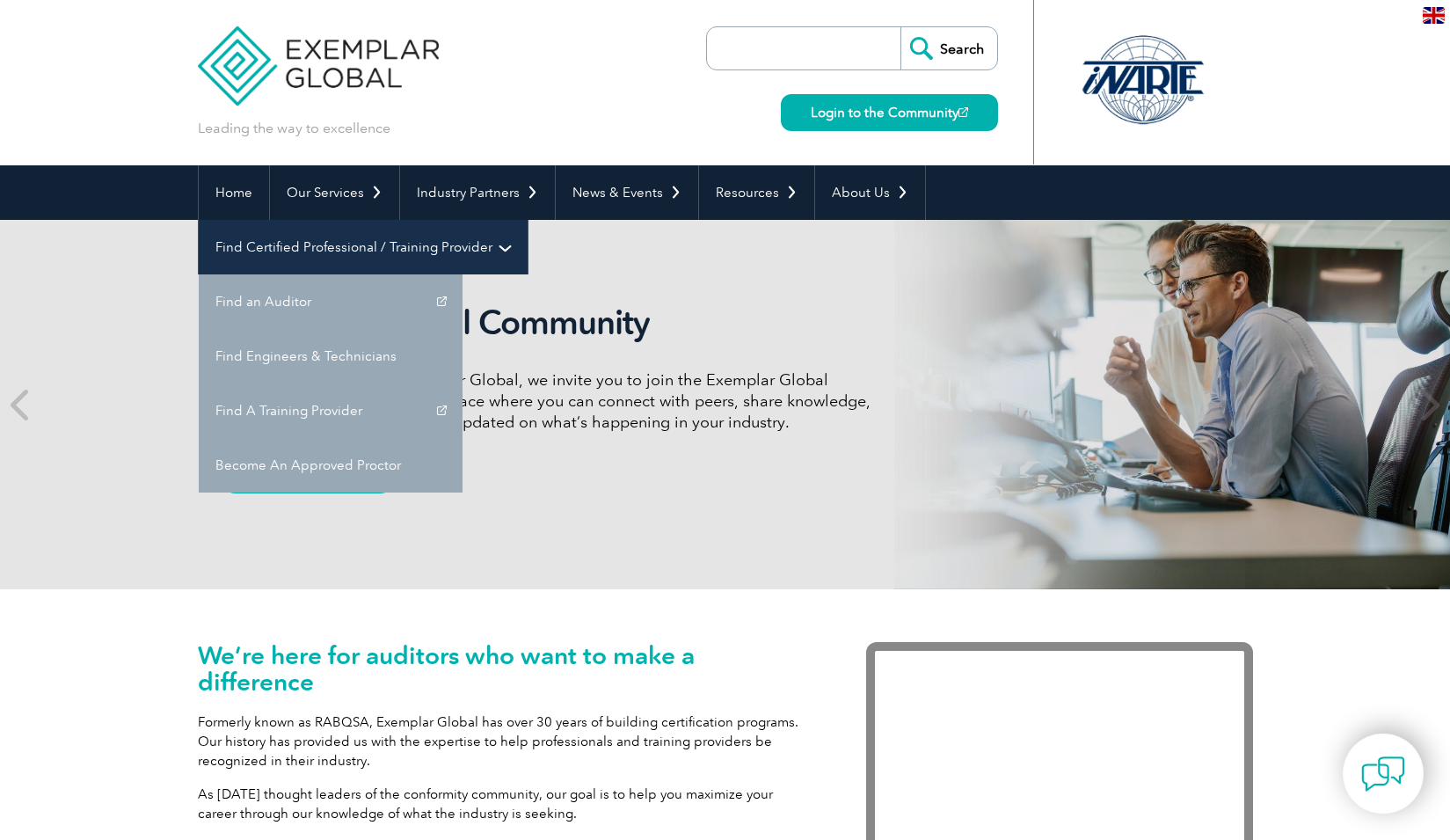
click at [528, 220] on link "Find Certified Professional / Training Provider" at bounding box center [363, 247] width 329 height 55
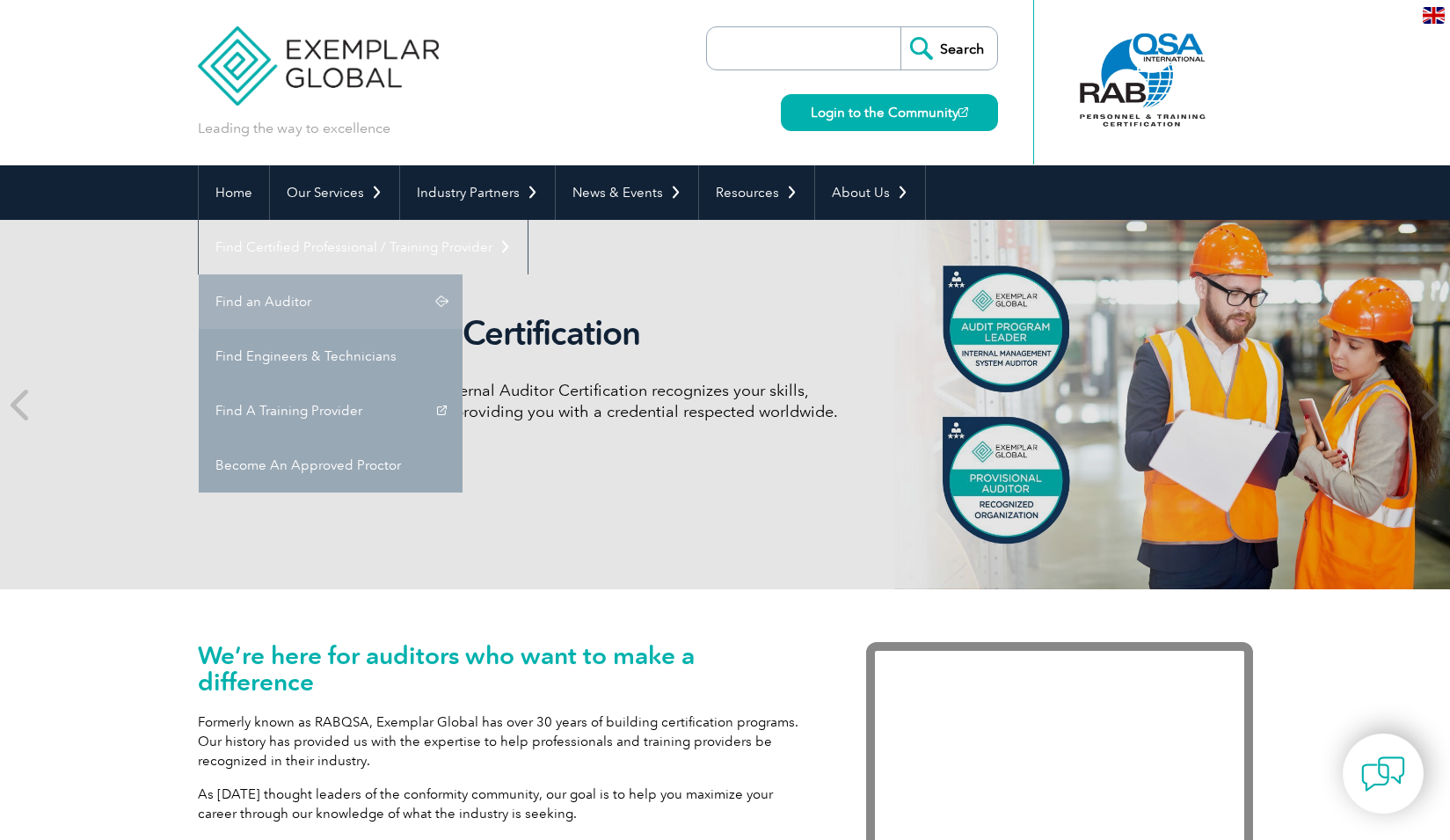
click at [462, 274] on link "Find an Auditor" at bounding box center [330, 301] width 264 height 55
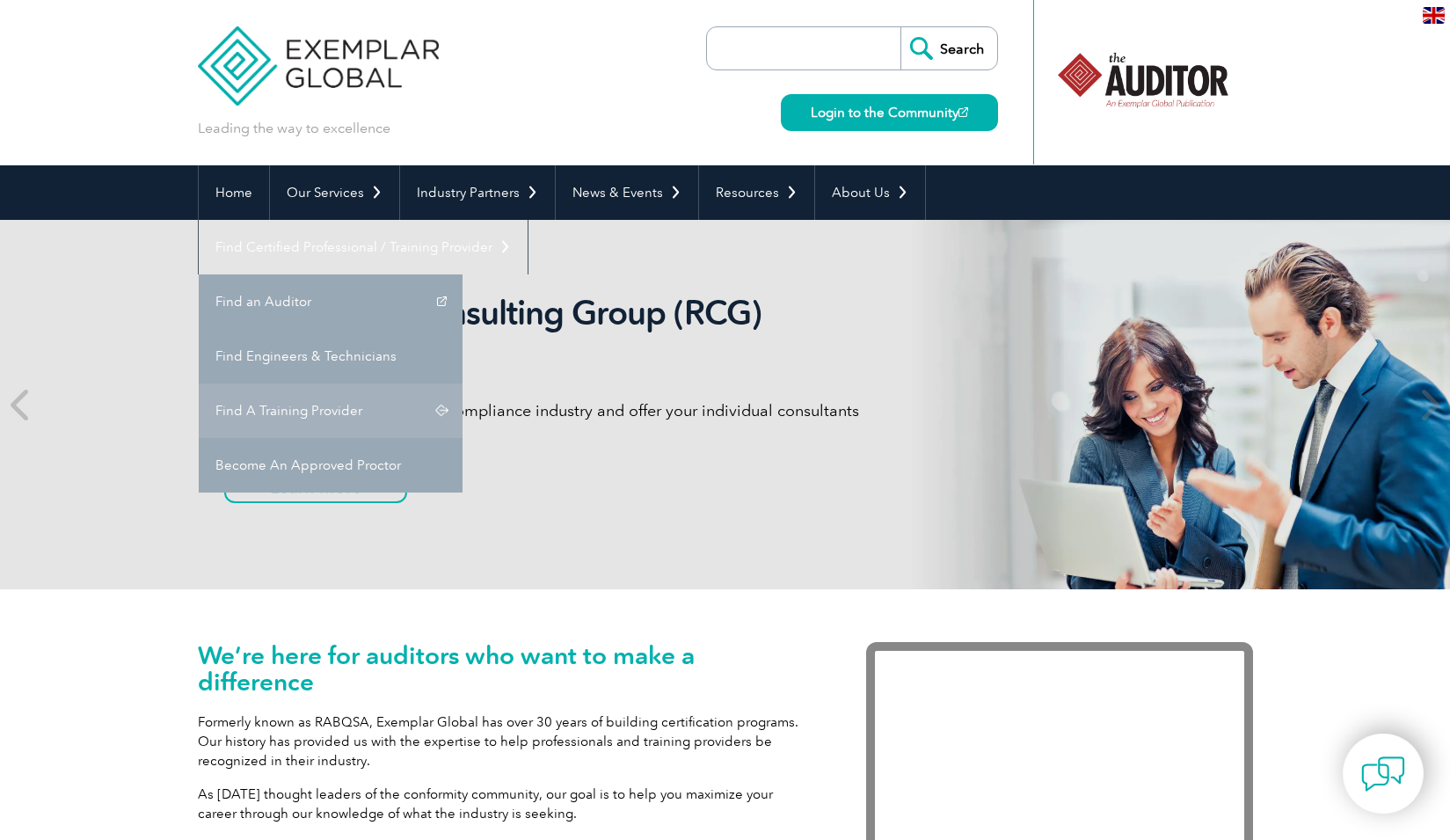
click at [462, 384] on link "Find A Training Provider" at bounding box center [330, 411] width 264 height 55
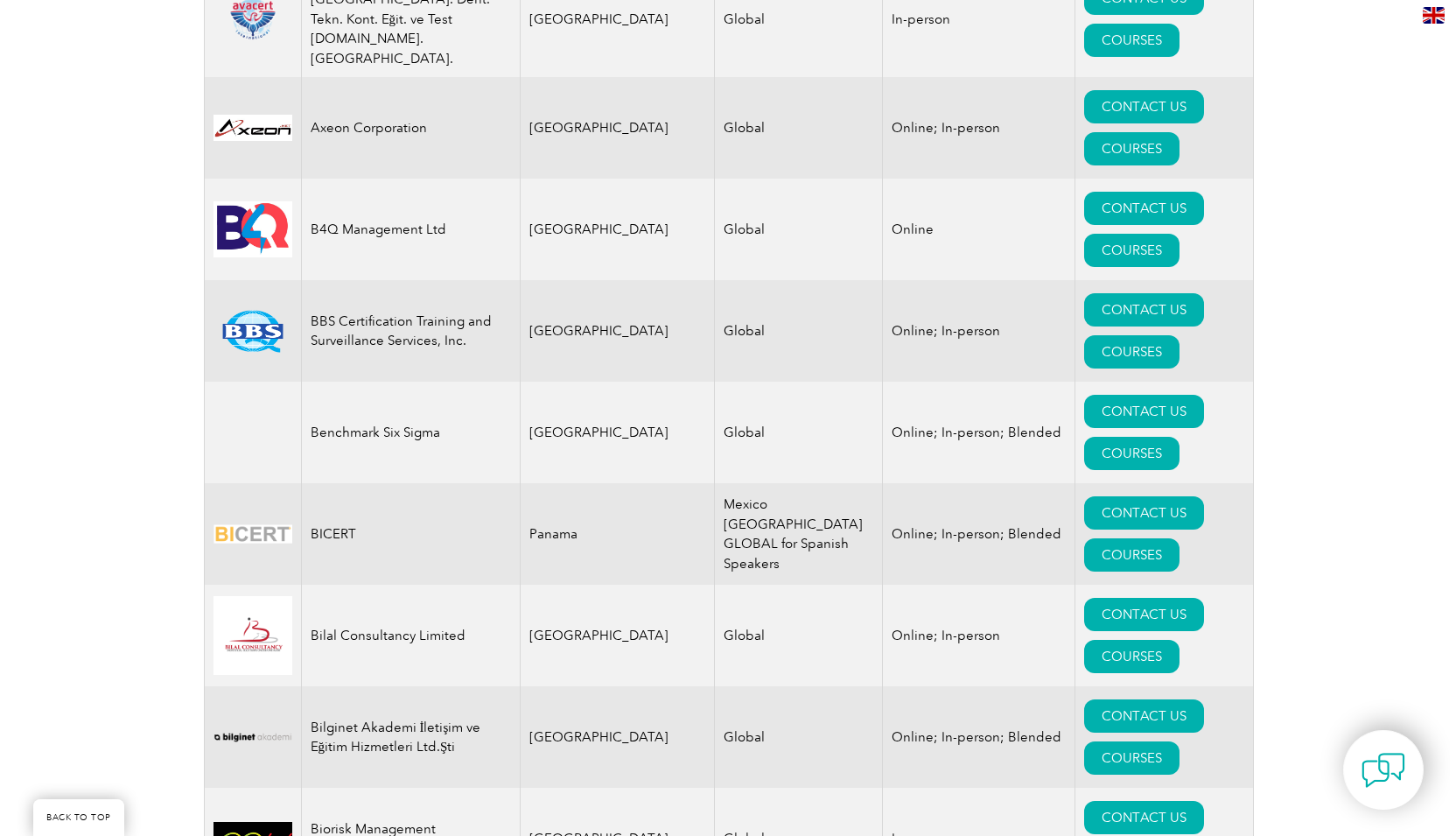
scroll to position [3240, 0]
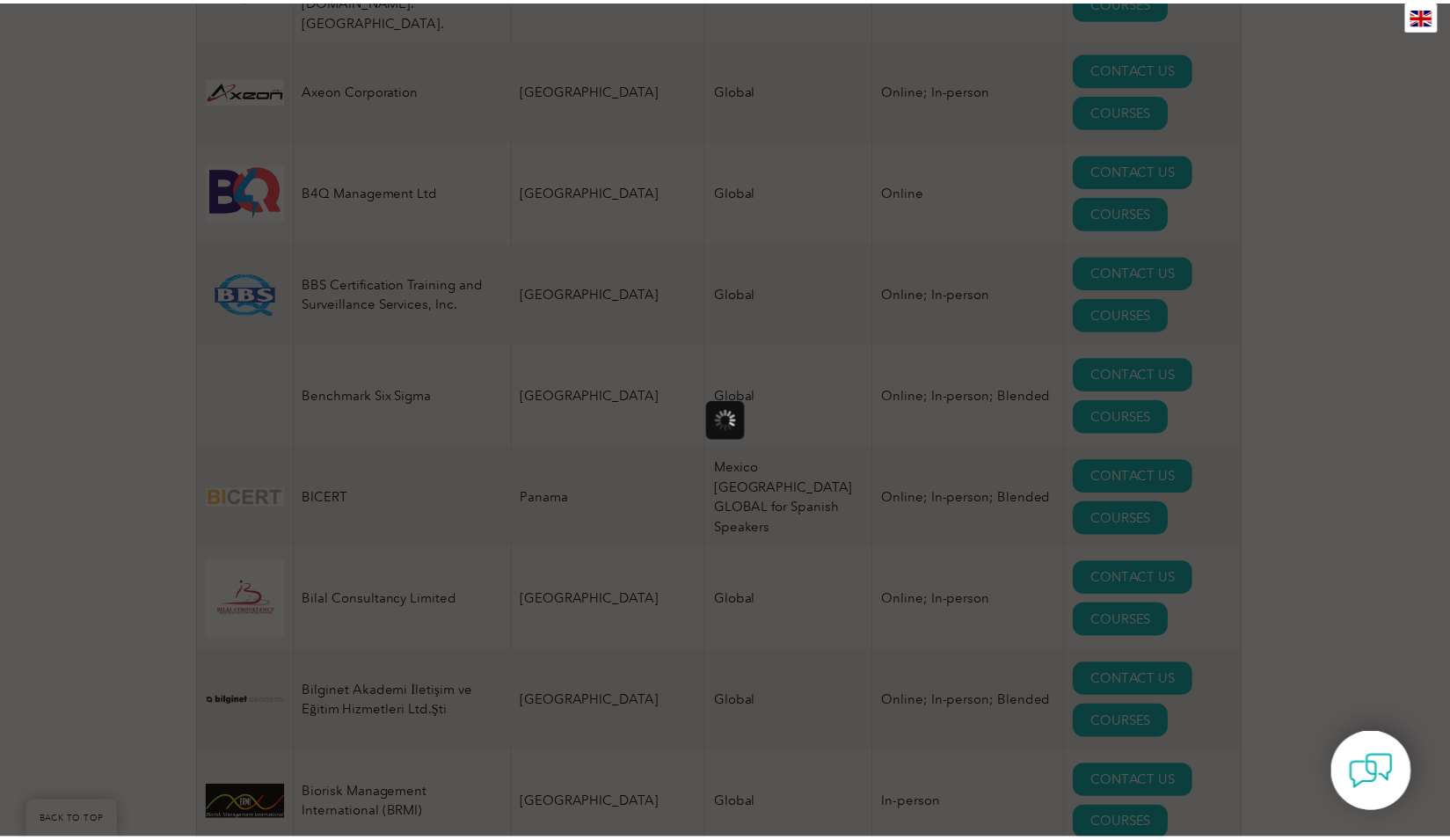
scroll to position [0, 0]
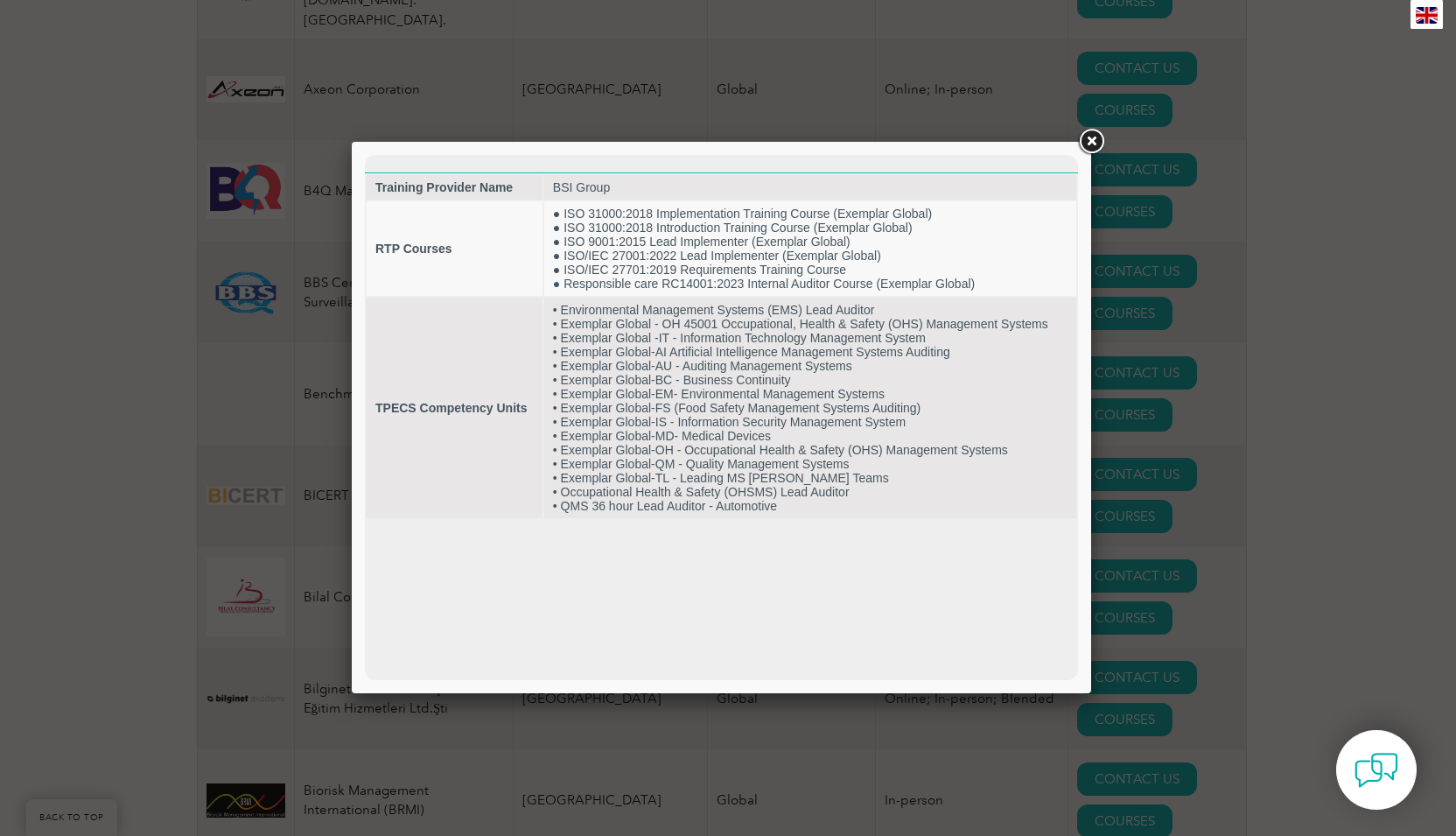
click at [1089, 138] on link at bounding box center [1091, 142] width 32 height 32
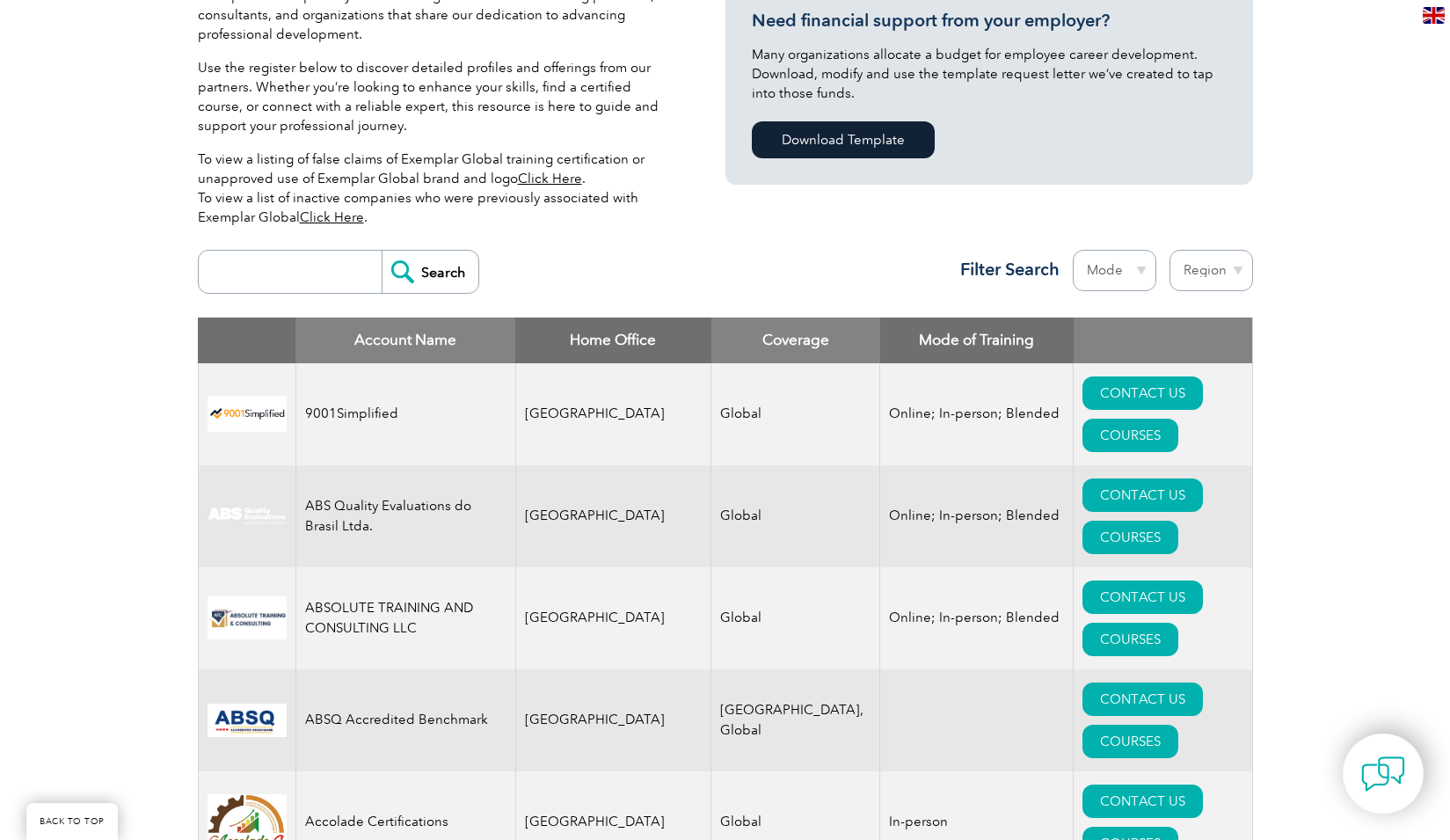
scroll to position [444, 0]
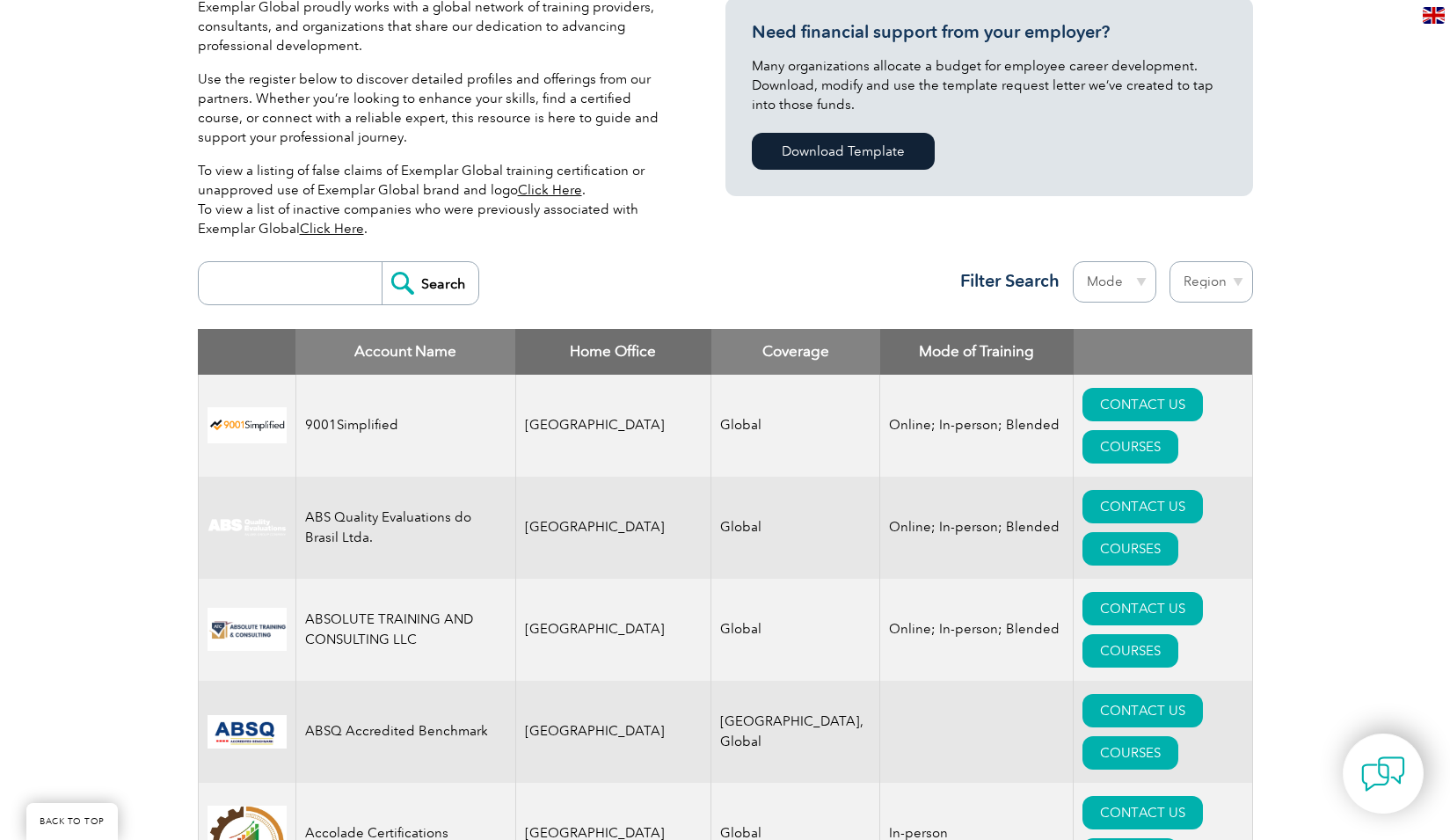
click at [289, 284] on input "search" at bounding box center [294, 283] width 174 height 42
type input "exemplar"
click at [382, 262] on input "Search" at bounding box center [430, 283] width 97 height 42
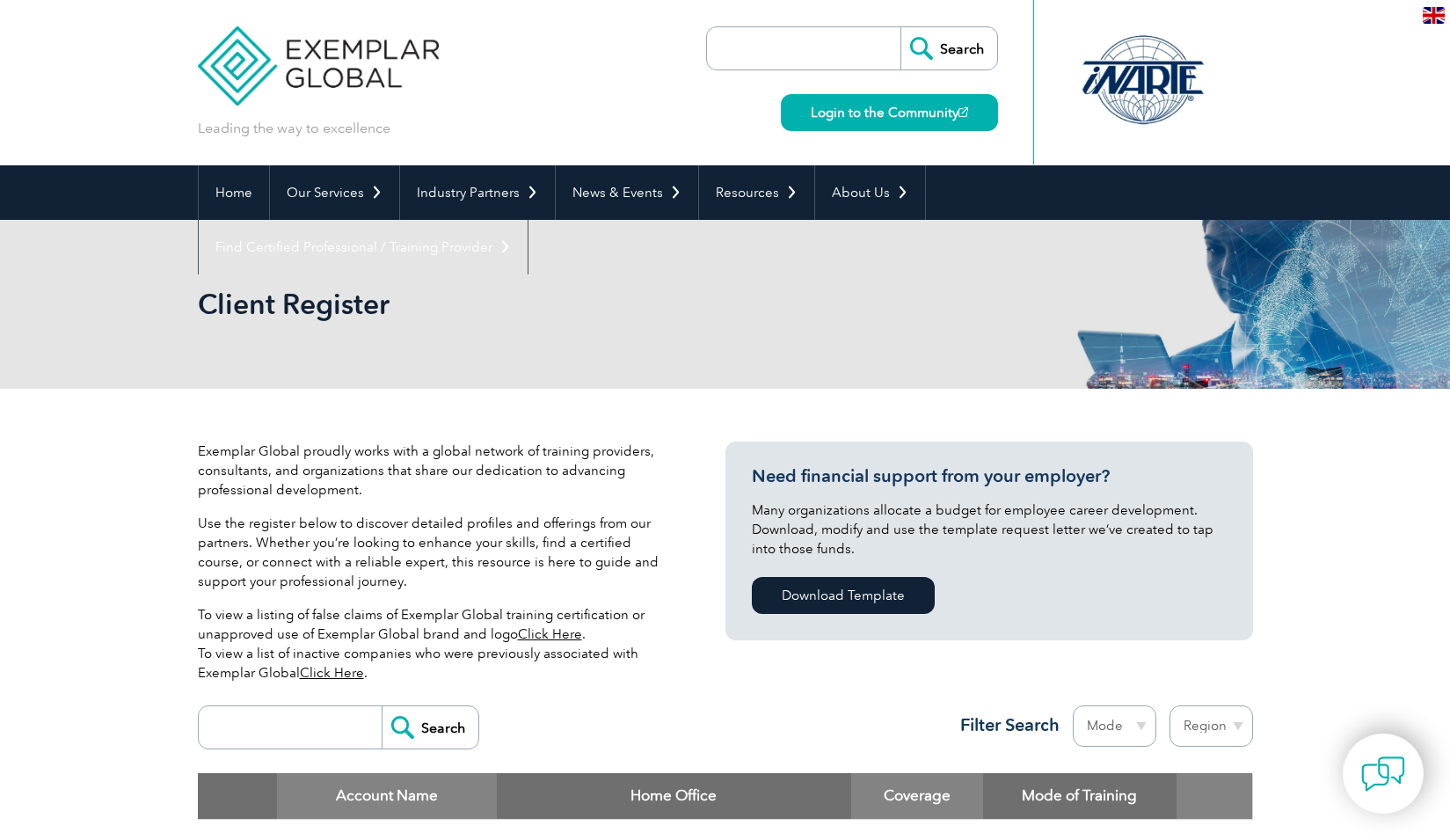
click at [304, 737] on input "search" at bounding box center [294, 727] width 174 height 42
type input "TI Exames"
click at [382, 706] on input "Search" at bounding box center [430, 727] width 97 height 42
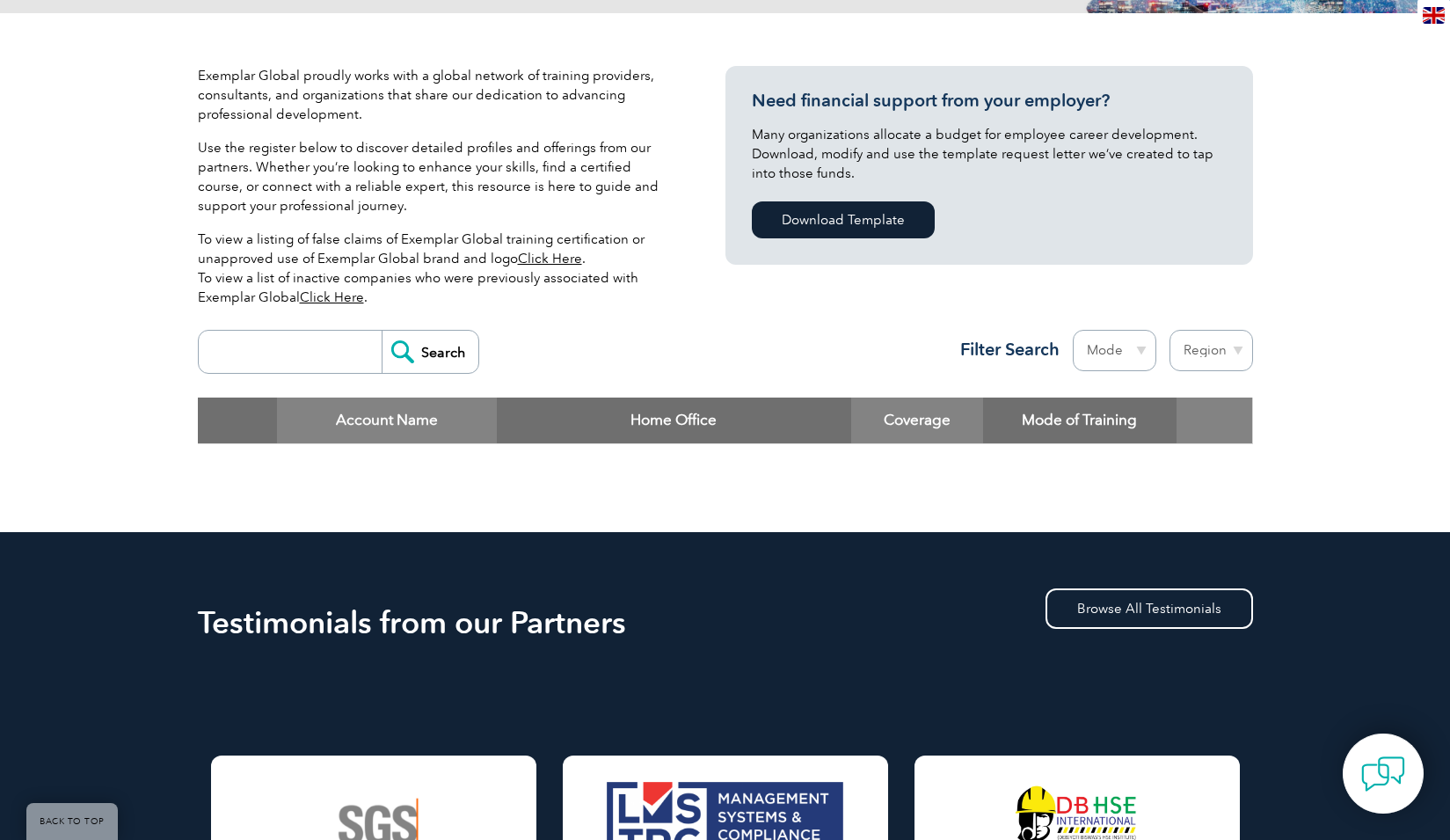
scroll to position [317, 0]
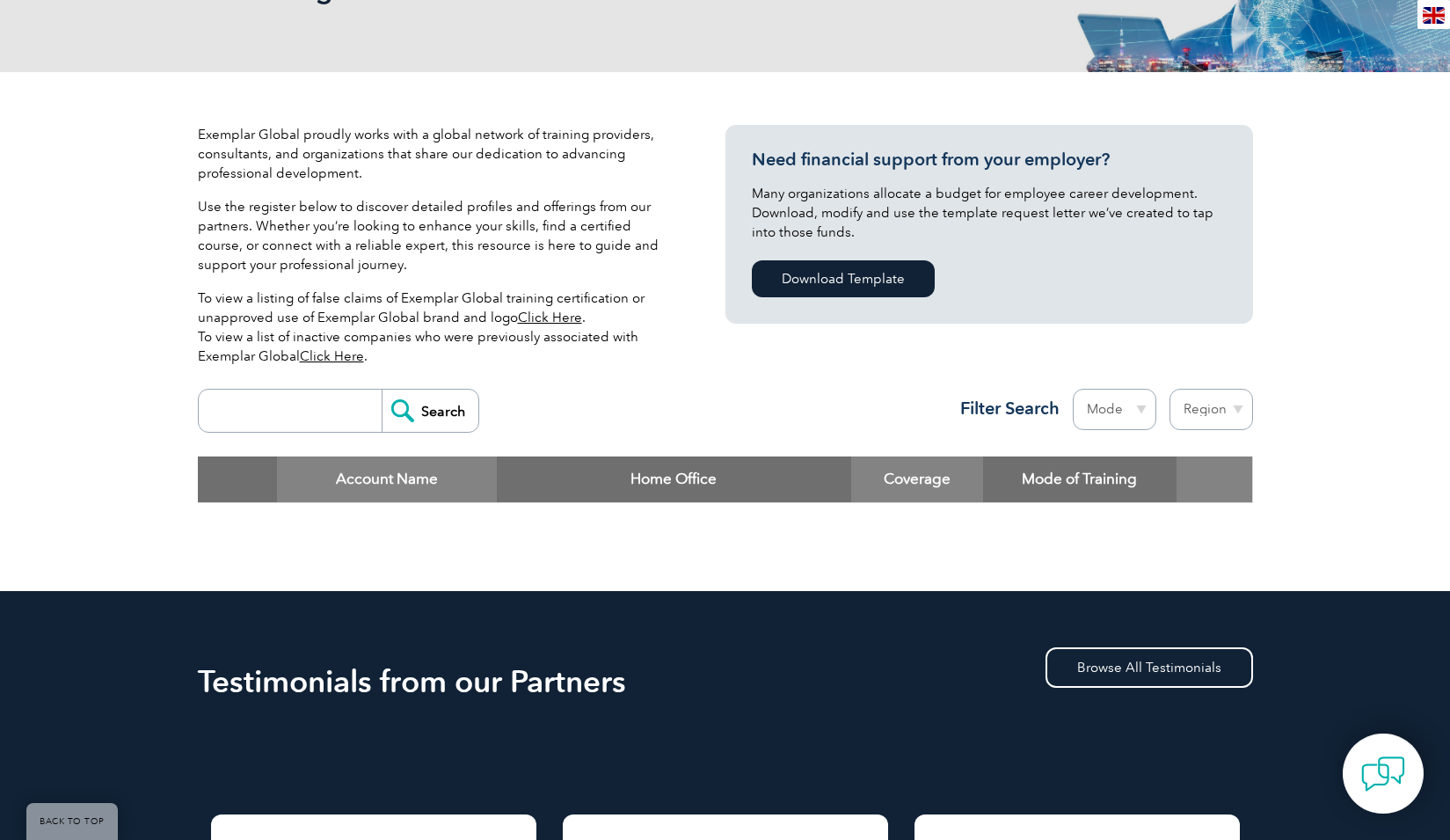
click at [305, 428] on input "search" at bounding box center [294, 411] width 174 height 42
type input "exames"
click at [382, 390] on input "Search" at bounding box center [430, 411] width 97 height 42
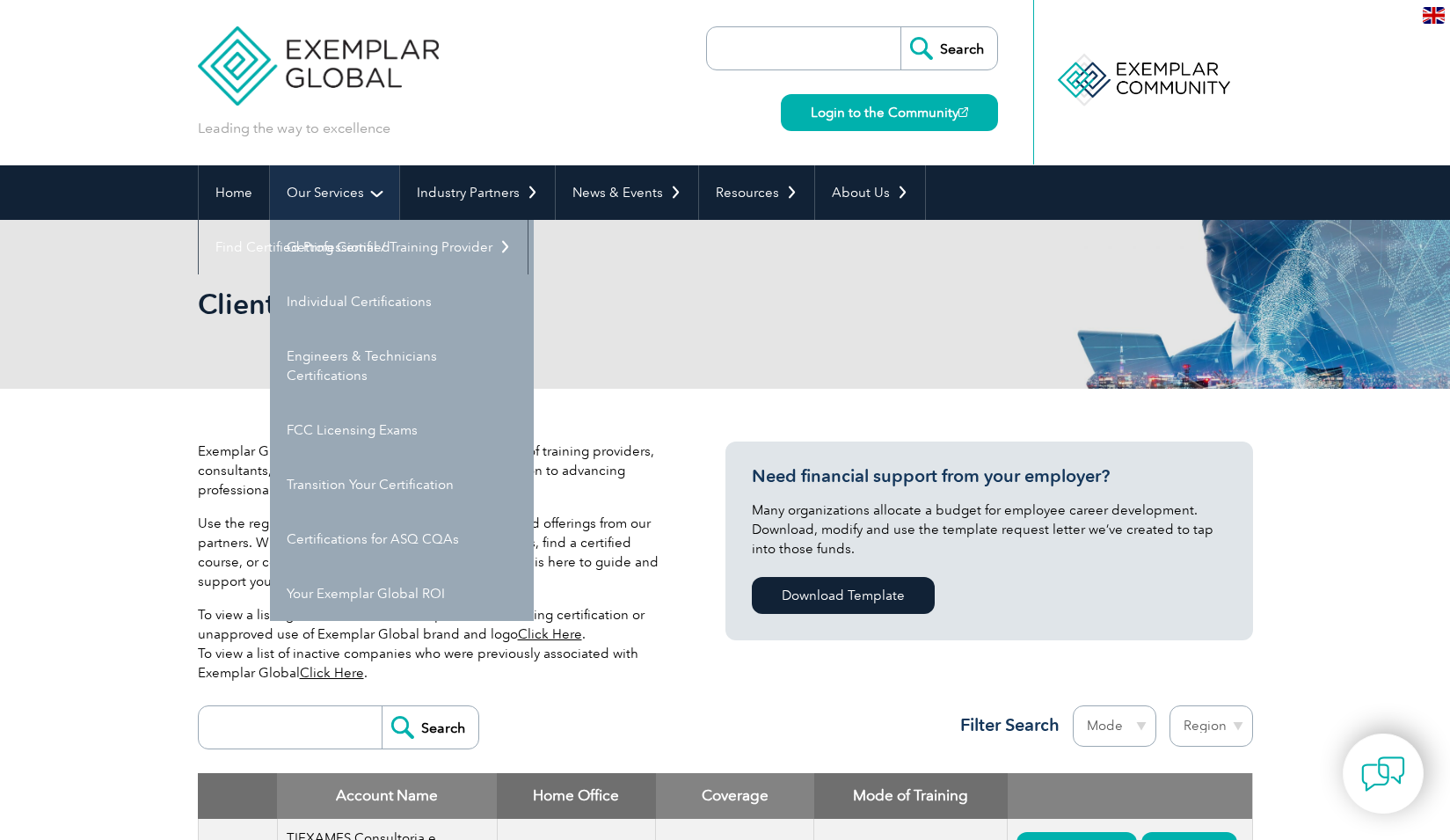
click at [321, 189] on link "Our Services" at bounding box center [335, 192] width 130 height 55
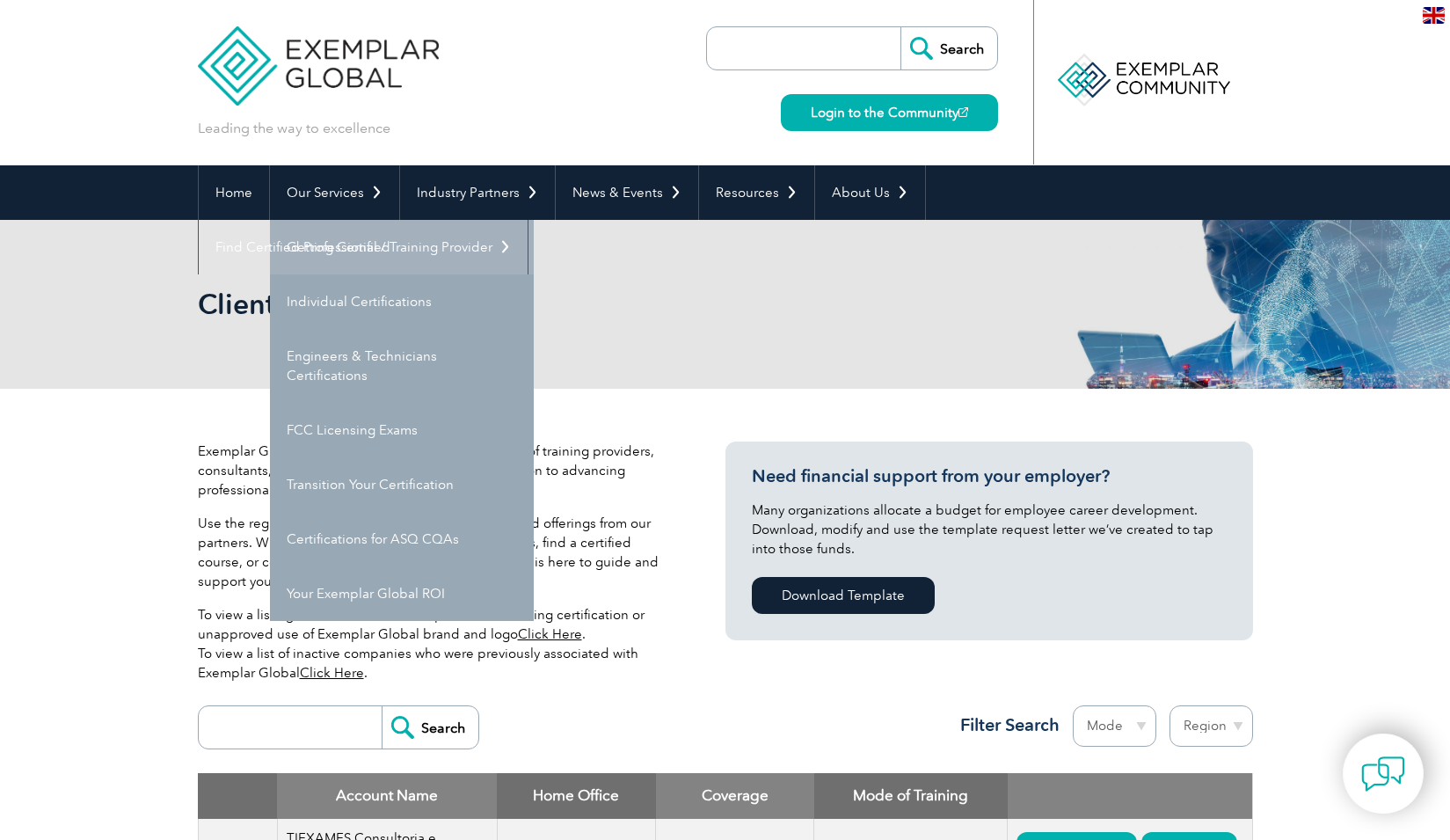
click at [341, 249] on link "Getting Certified" at bounding box center [402, 247] width 264 height 55
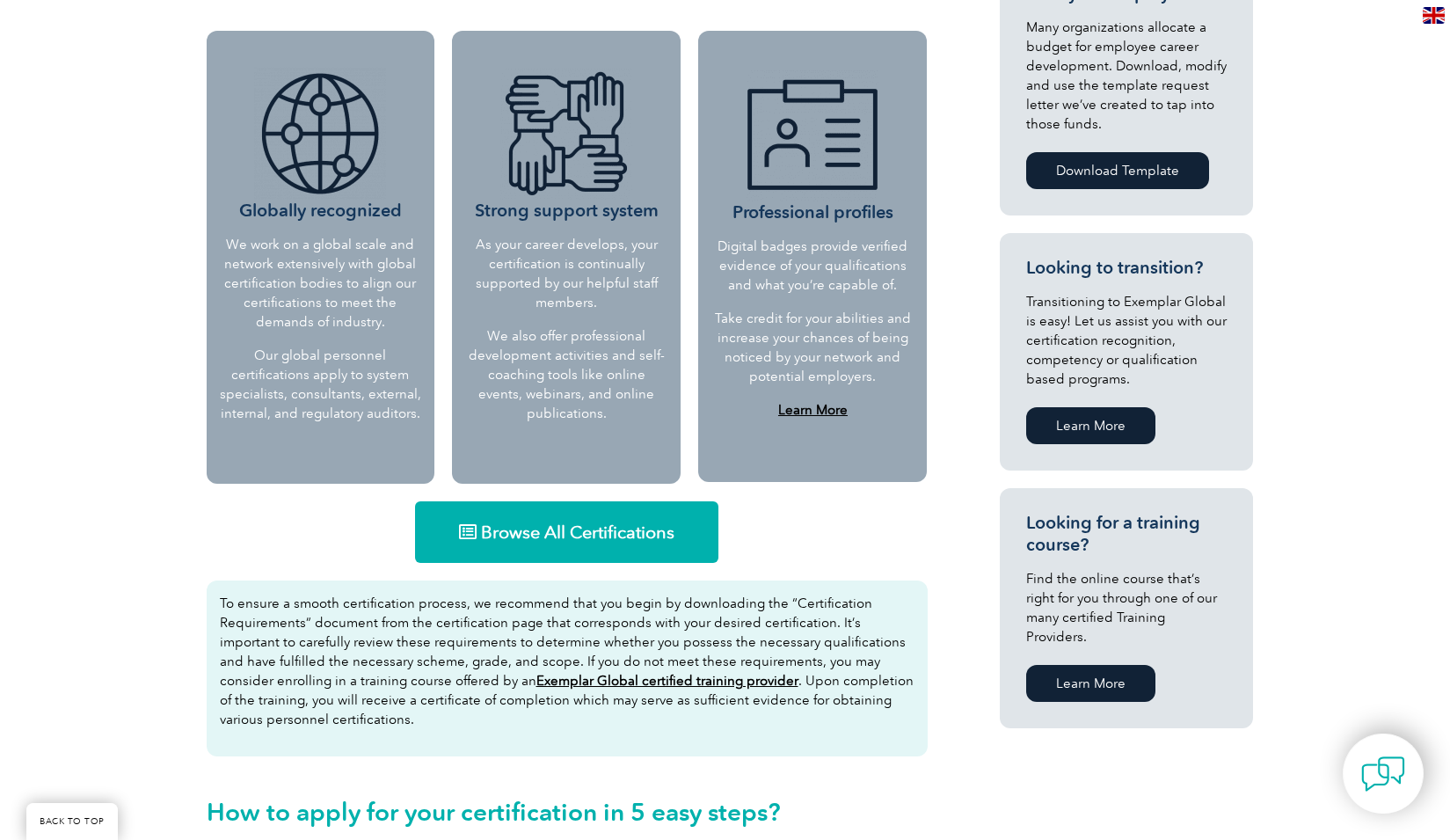
scroll to position [738, 0]
